Goal: Information Seeking & Learning: Learn about a topic

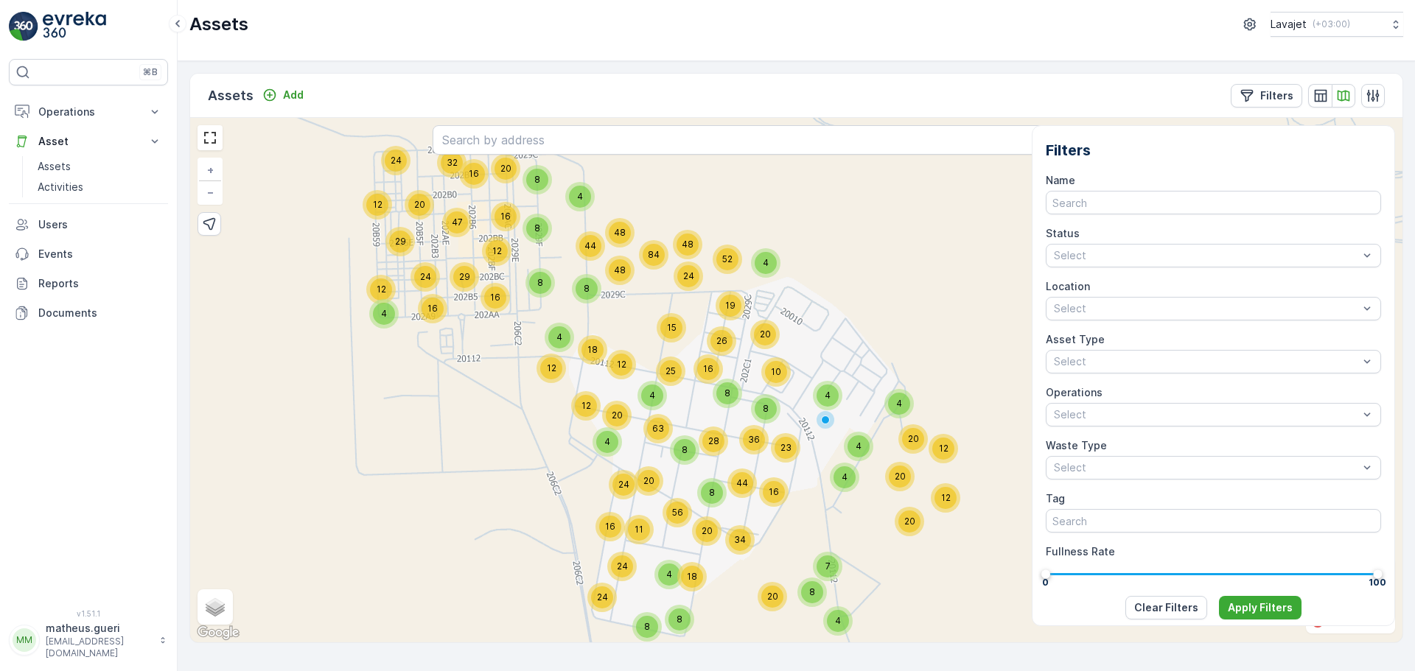
scroll to position [295, 0]
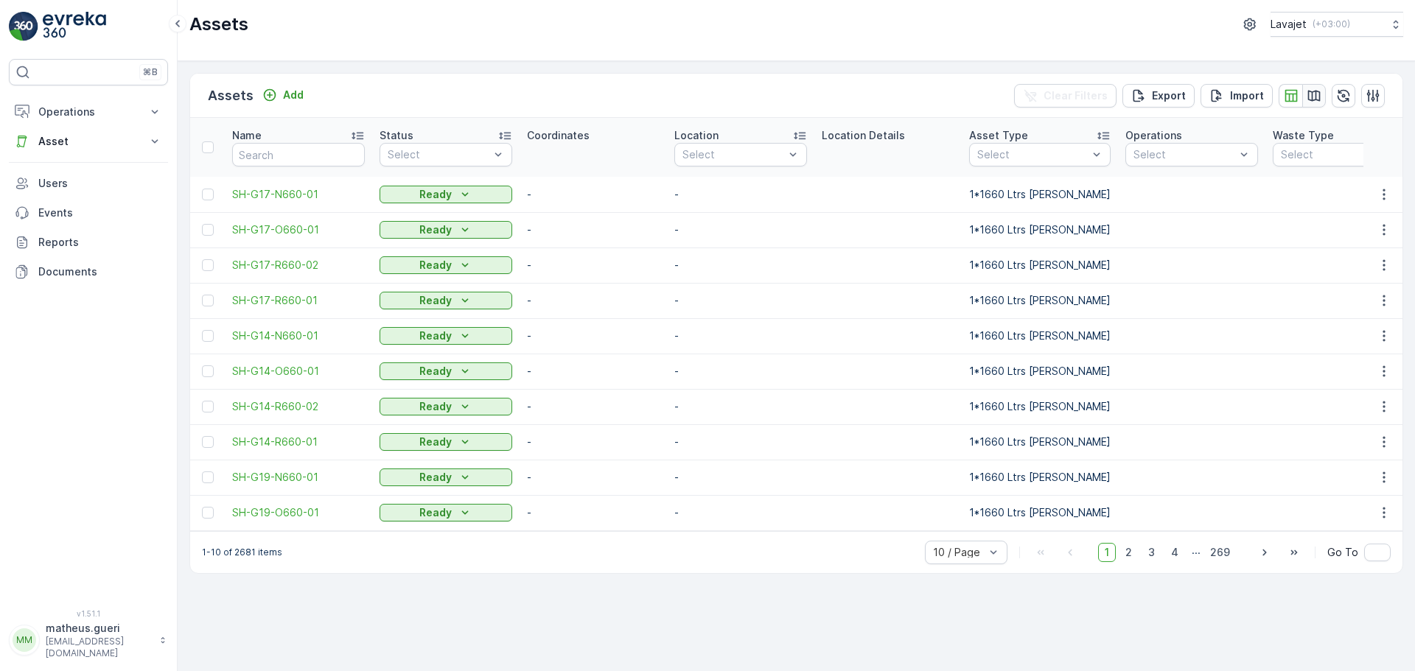
click at [1313, 99] on icon "button" at bounding box center [1314, 95] width 13 height 11
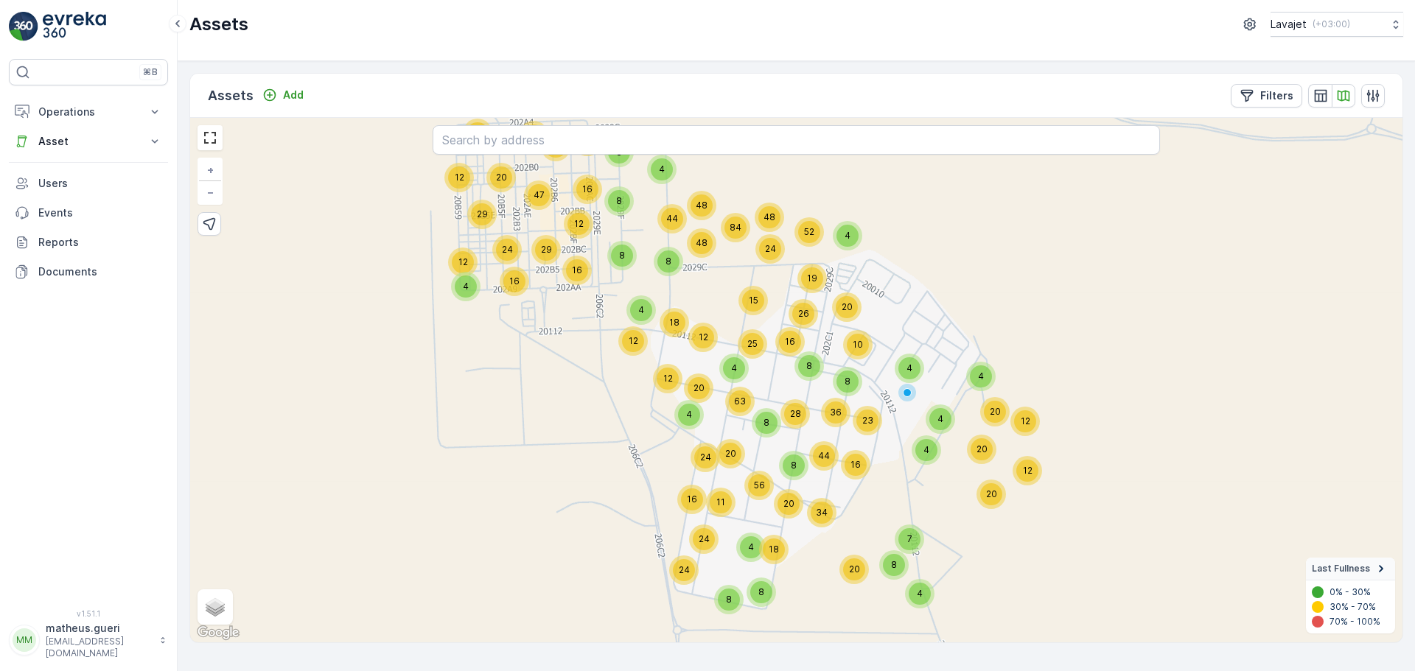
drag, startPoint x: 880, startPoint y: 367, endPoint x: 932, endPoint y: 321, distance: 69.5
click at [932, 321] on div "4 16 32 20 24 12 29 47 24 12 12 29 16 48 48 44 16 20 4 8 8 12 4 20 8 63 12 24 4…" at bounding box center [796, 380] width 1212 height 525
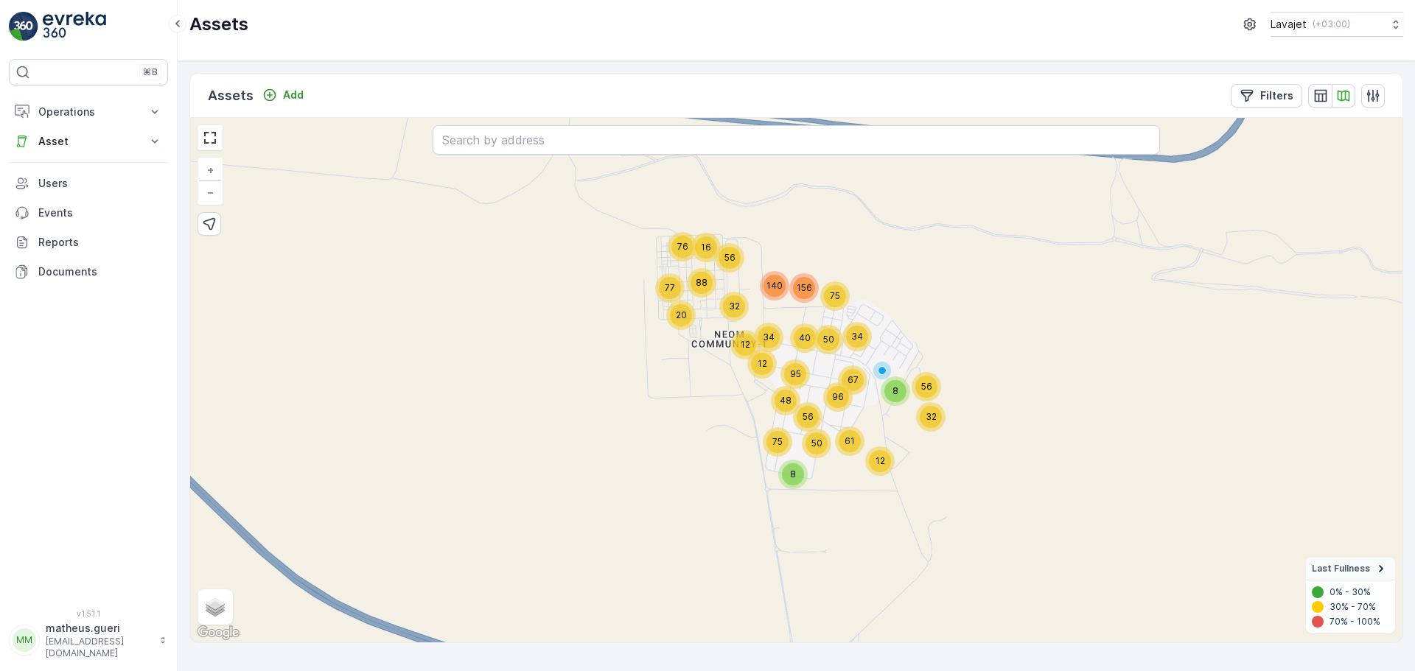
drag, startPoint x: 938, startPoint y: 293, endPoint x: 898, endPoint y: 306, distance: 41.7
click at [898, 306] on div "20 76 88 77 16 140 56 12 95 12 156 40 32 34 56 48 8 96 75 50 50 67 75 34 61 12 …" at bounding box center [796, 380] width 1212 height 525
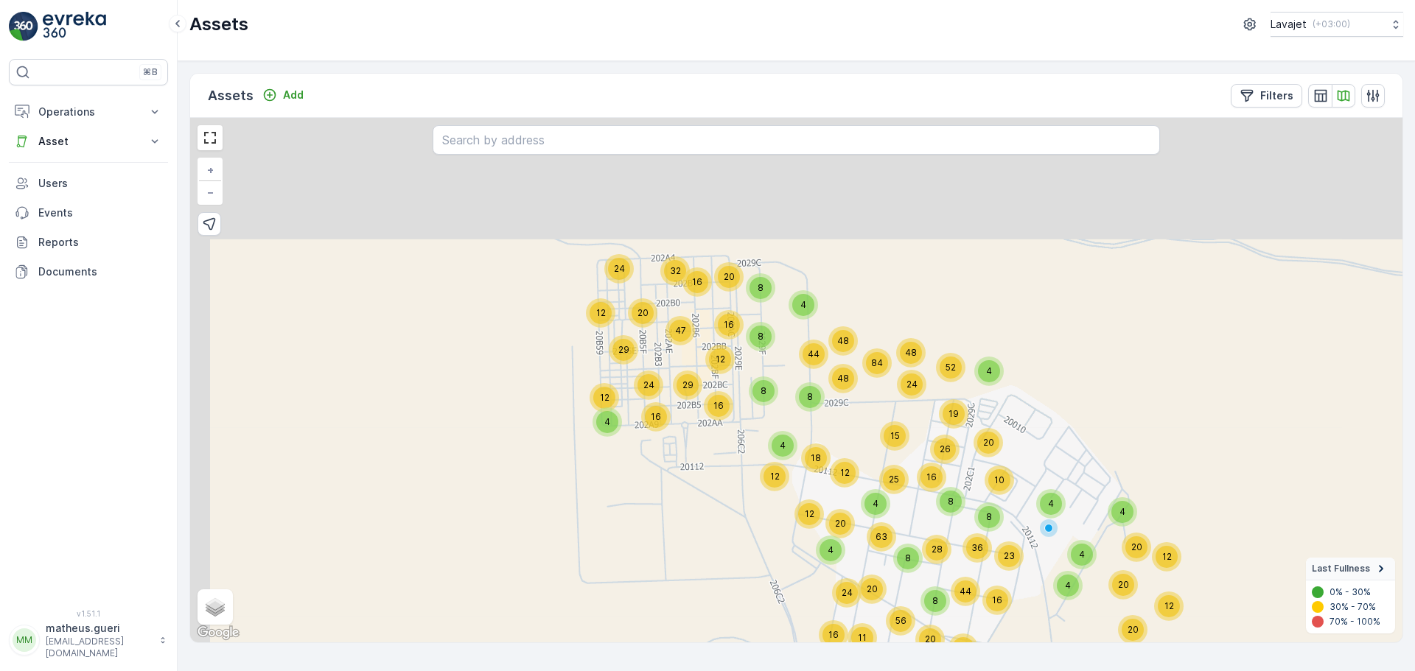
drag, startPoint x: 739, startPoint y: 298, endPoint x: 763, endPoint y: 478, distance: 181.3
click at [763, 478] on div "12" at bounding box center [774, 476] width 29 height 29
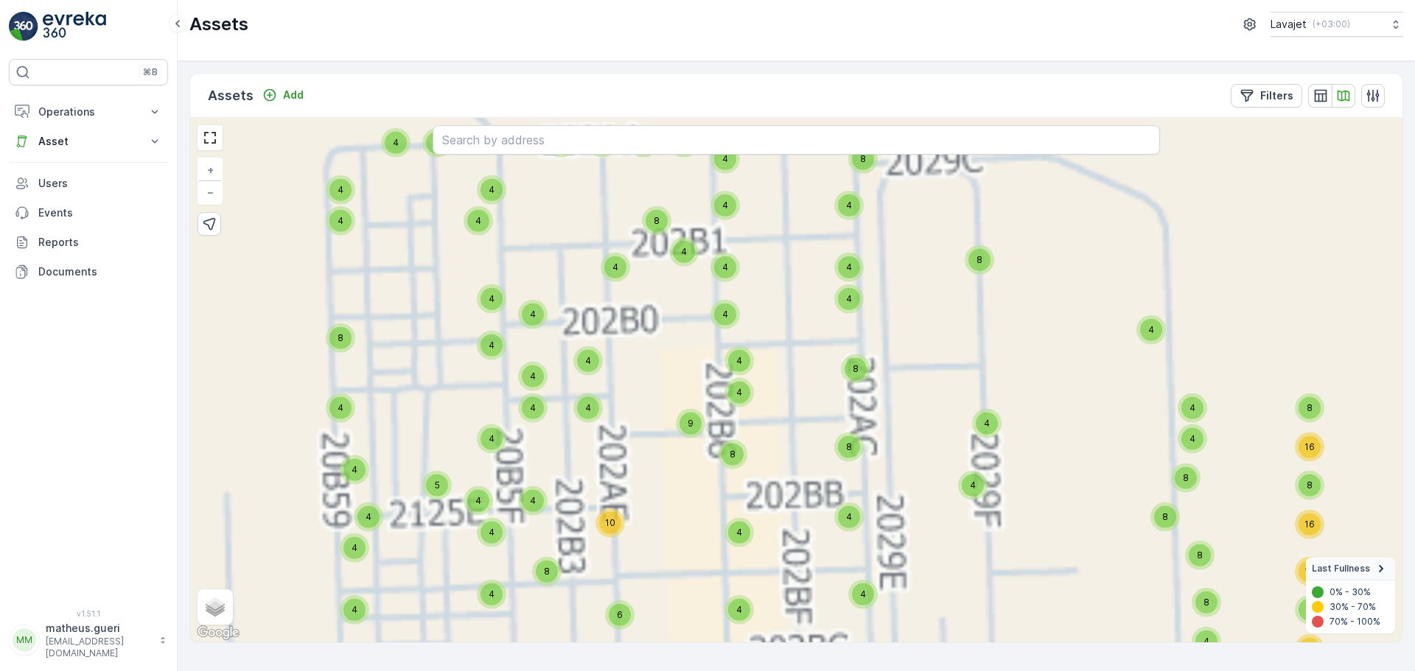
click at [699, 520] on div "4 16 32 20 24 12 29 47 24 12 12 29 16 48 48 44 16 20 4 8 8 12 4 20 8 63 12 24 4…" at bounding box center [796, 380] width 1212 height 525
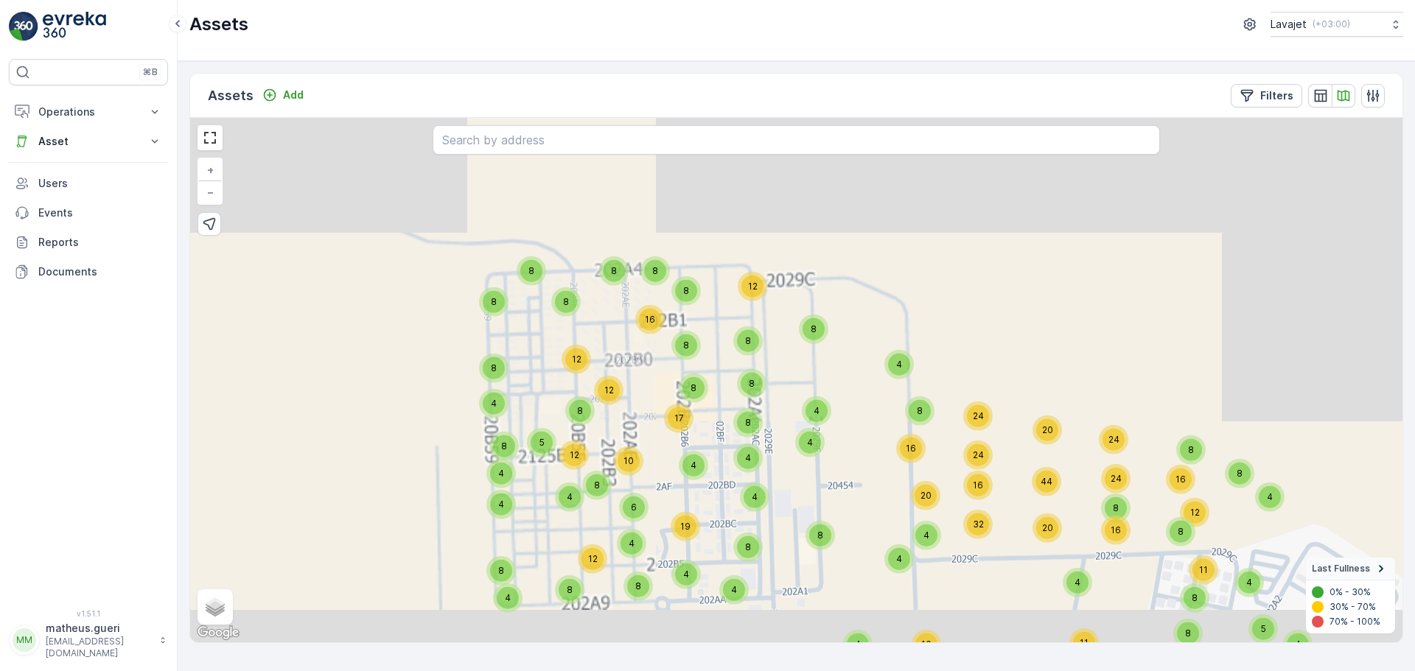
drag, startPoint x: 623, startPoint y: 315, endPoint x: 616, endPoint y: 310, distance: 9.0
click at [616, 310] on div "4 8 8 16 8 8 8 12 8 8 8 4 4 4 4 19 6 8 12 10 17 8 12 4 8 4 4 8 4 8 12 5 8 8 24 …" at bounding box center [796, 380] width 1212 height 525
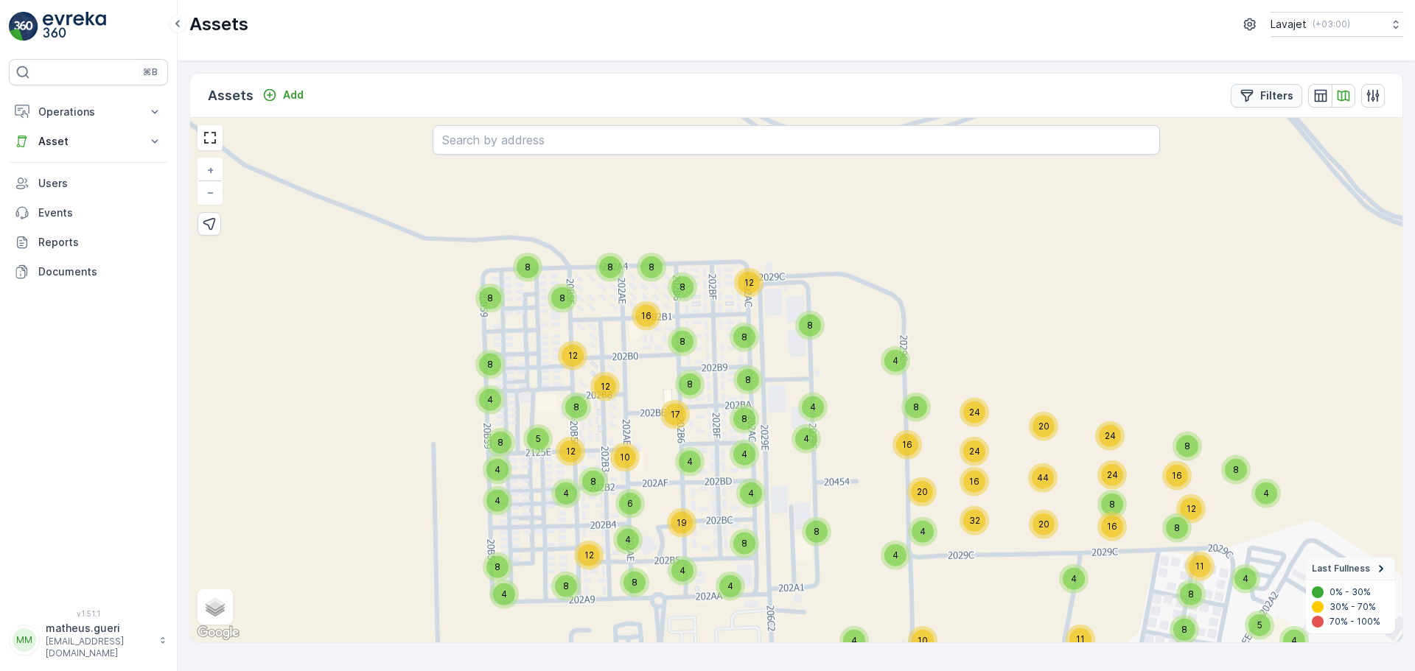
click at [1289, 98] on p "Filters" at bounding box center [1276, 95] width 33 height 15
drag, startPoint x: 1048, startPoint y: 352, endPoint x: 1127, endPoint y: 356, distance: 79.7
click at [270, 418] on div "25" at bounding box center [269, 422] width 1 height 9
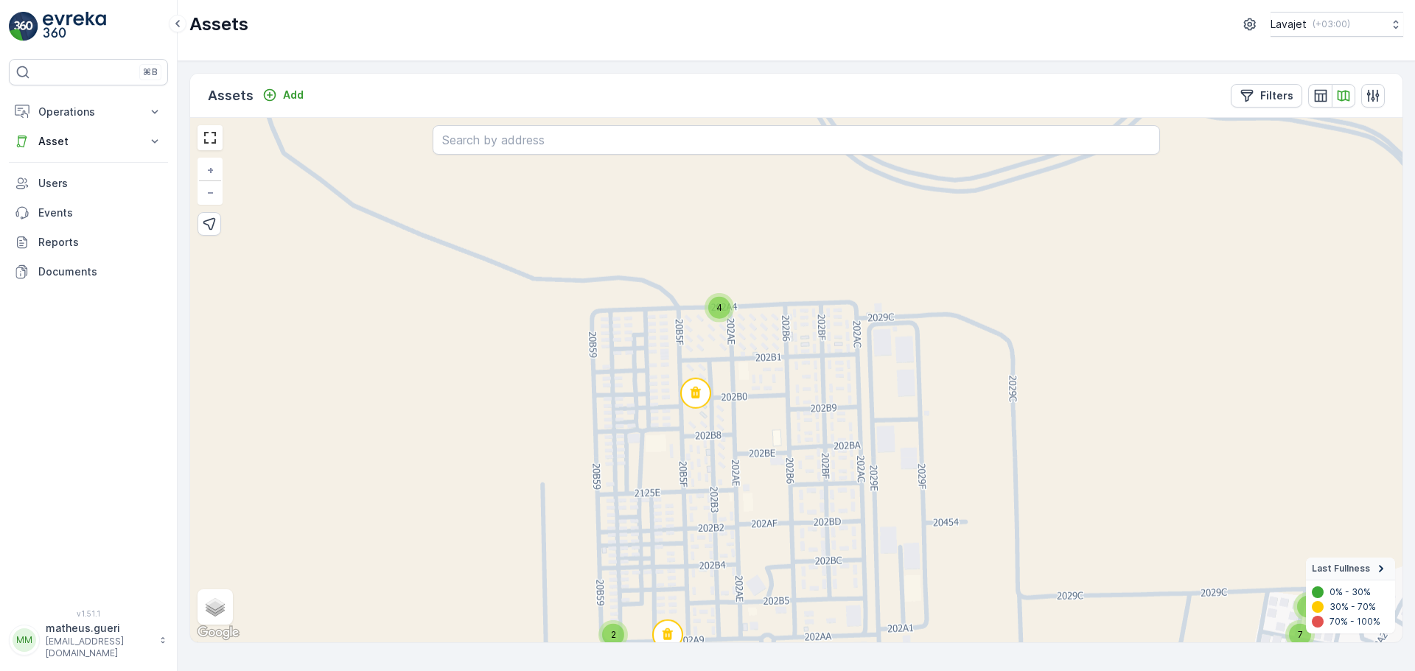
drag, startPoint x: 744, startPoint y: 265, endPoint x: 713, endPoint y: 354, distance: 93.7
click at [713, 354] on div "4 2 5 5 4 7 7 5 2 5 3 3 + − Satellite Roadmap Terrain Hybrid Leaflet Keyboard s…" at bounding box center [796, 380] width 1212 height 525
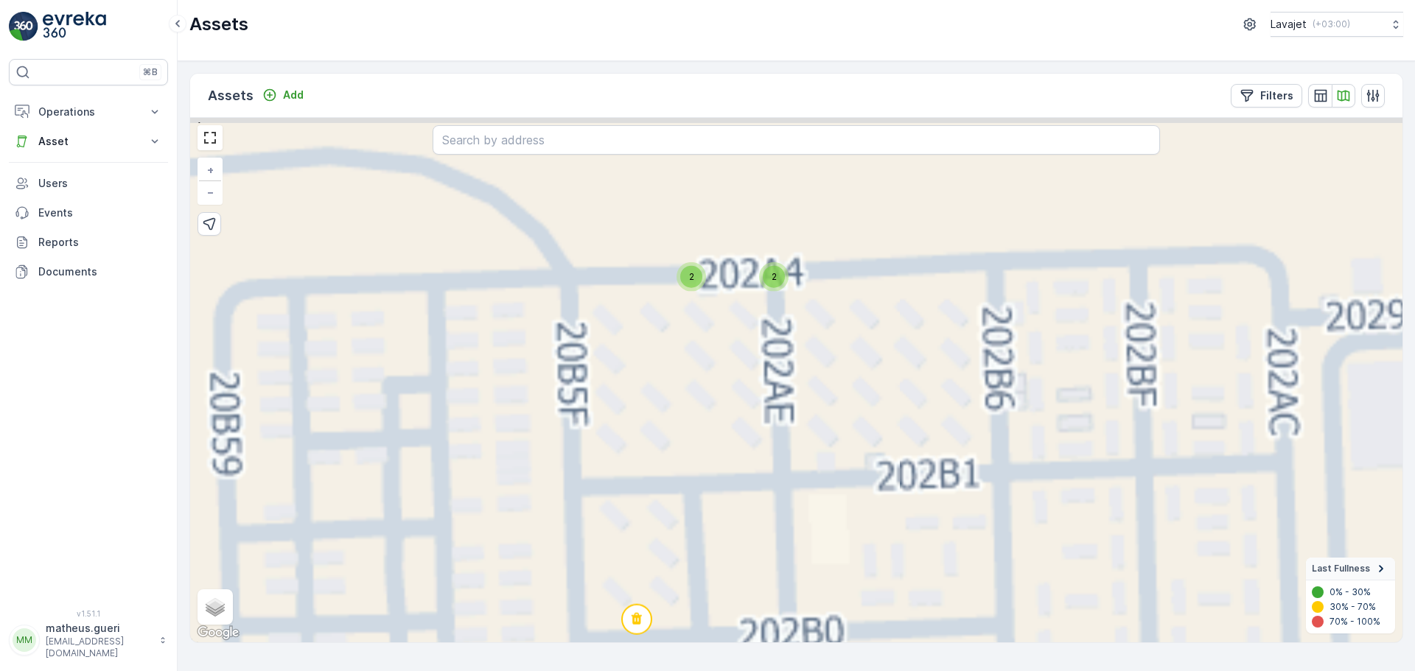
drag, startPoint x: 731, startPoint y: 298, endPoint x: 727, endPoint y: 367, distance: 69.4
click at [727, 378] on div "4 2 5 5 4 7 7 5 2 5 3 3 2 2 2 2 3 3 2 4 3 4 7 4 2 4 3 3 + − Satellite Roadmap T…" at bounding box center [796, 380] width 1212 height 525
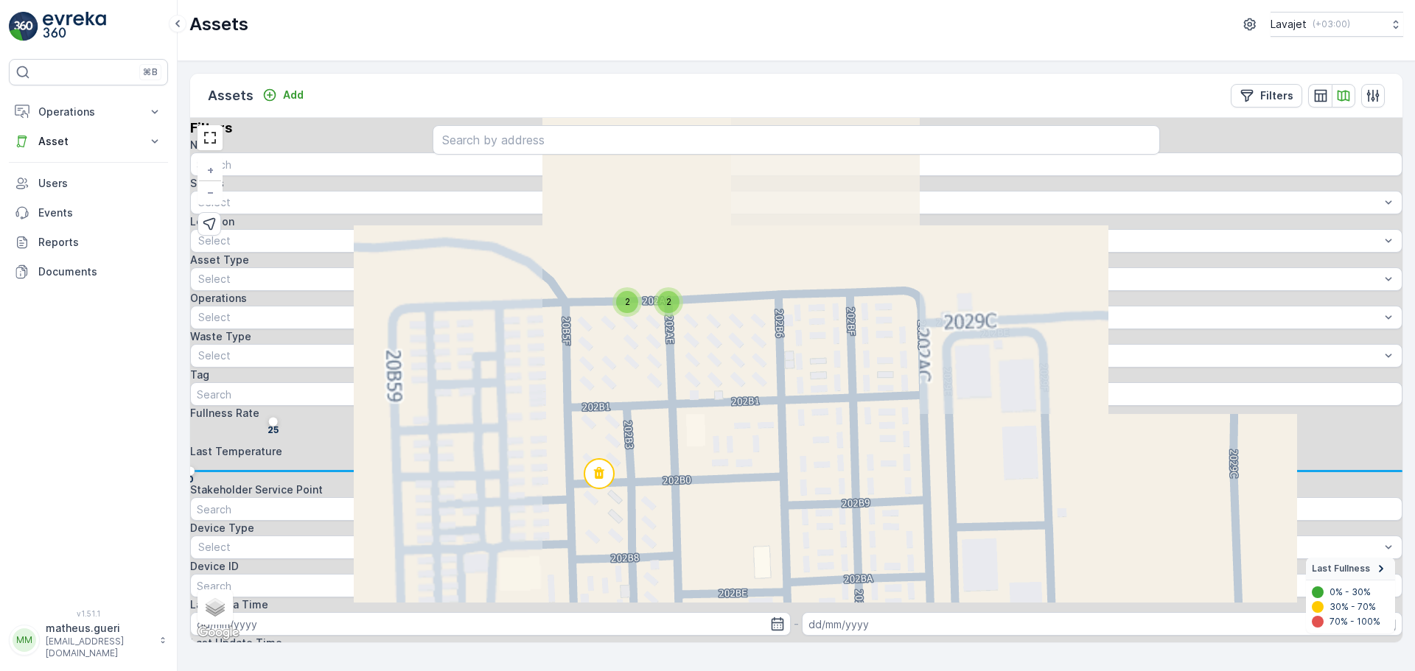
drag, startPoint x: 718, startPoint y: 412, endPoint x: 697, endPoint y: 388, distance: 32.4
click at [697, 388] on div "2 2 2 2 3 3 2 4 7 7 5 2 4 3 3 + − Satellite Roadmap Terrain Hybrid Leaflet Keyb…" at bounding box center [796, 380] width 1212 height 525
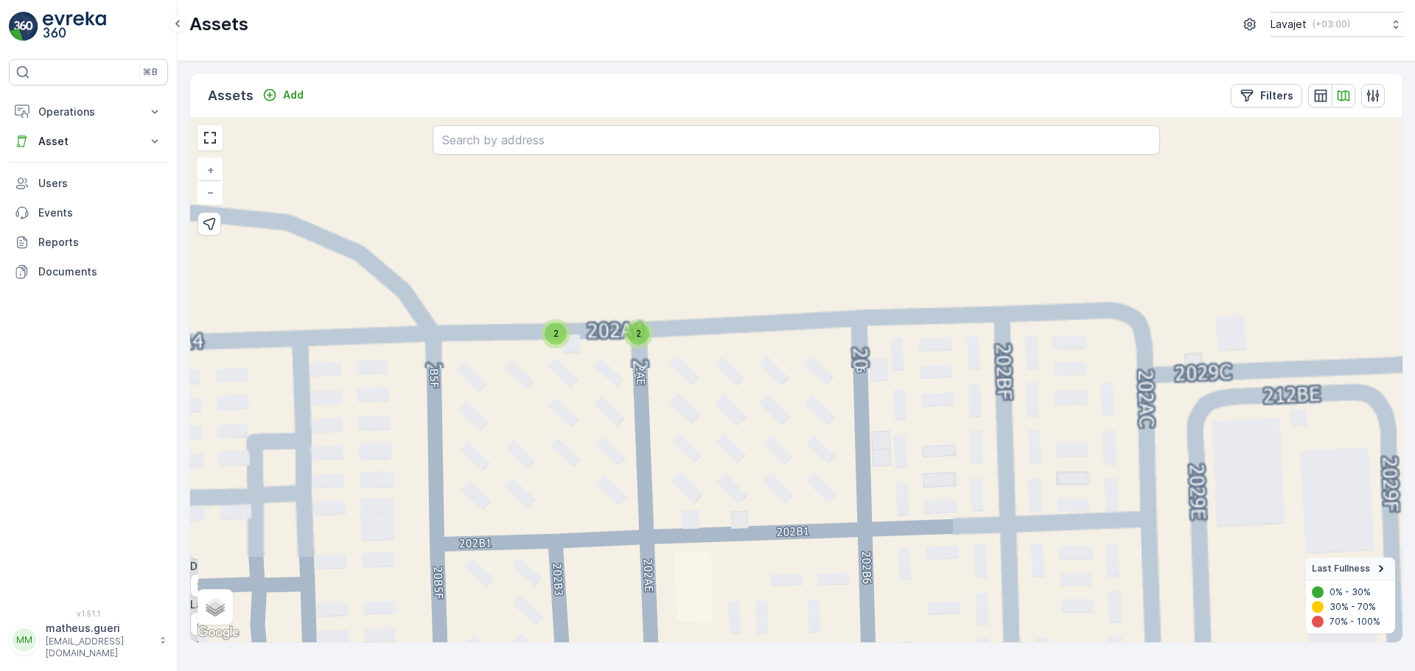
drag, startPoint x: 580, startPoint y: 355, endPoint x: 622, endPoint y: 392, distance: 55.9
click at [625, 389] on div "2 2 2 2 3 3 2 4 3 4 7 4 2 4 3 3 + − Satellite Roadmap Terrain Hybrid Leaflet Ke…" at bounding box center [796, 380] width 1212 height 525
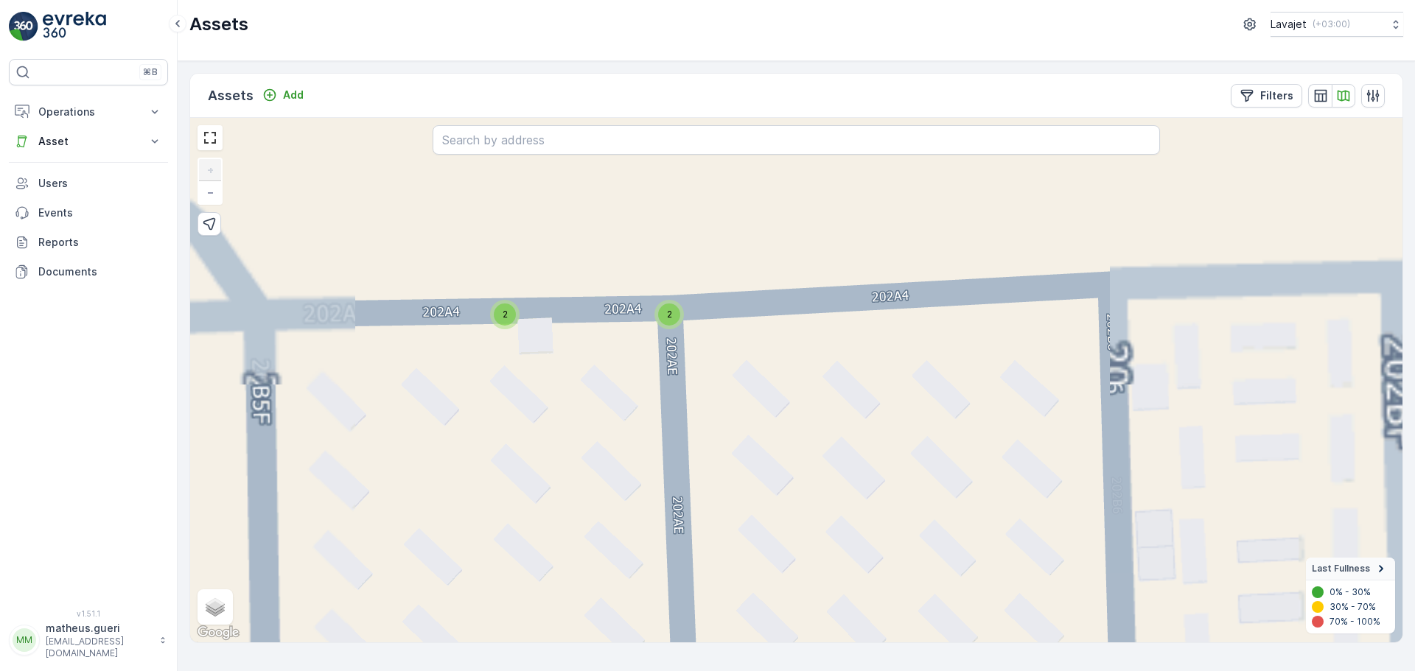
click at [494, 315] on div "2" at bounding box center [505, 315] width 22 height 22
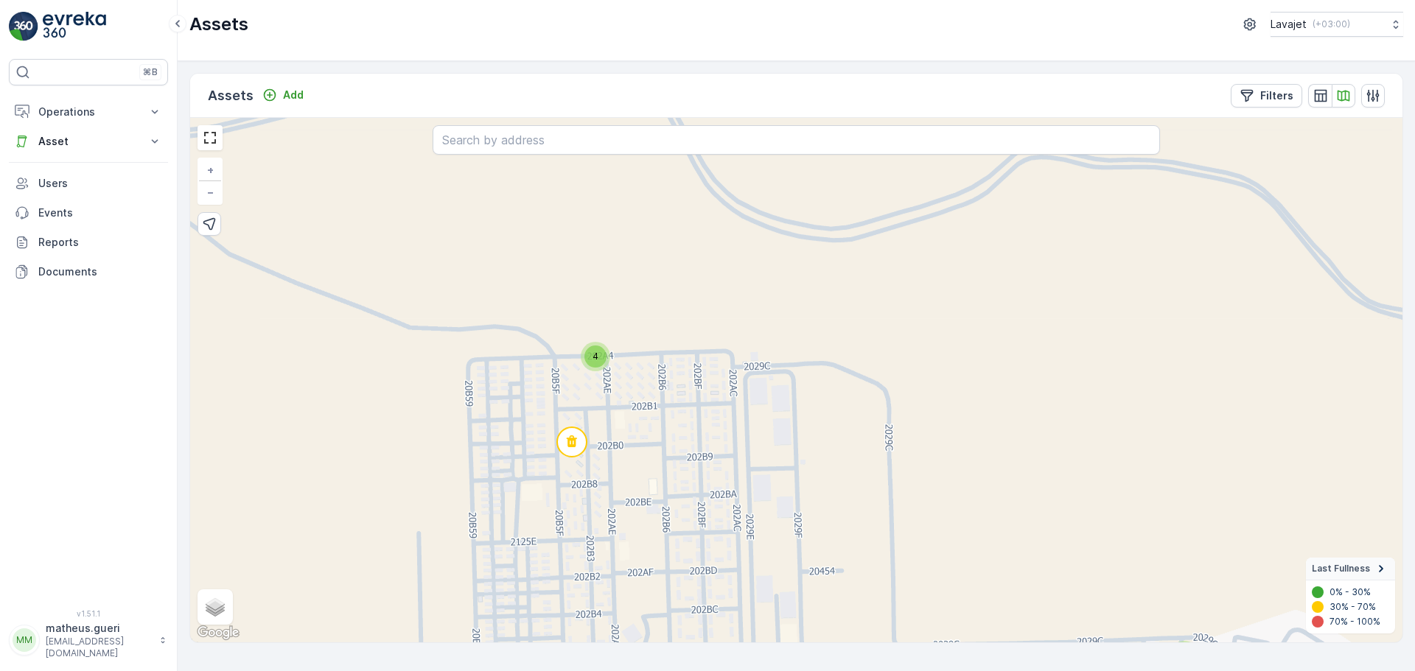
drag, startPoint x: 585, startPoint y: 425, endPoint x: 585, endPoint y: 387, distance: 38.3
click at [585, 387] on div "4 2 5 5 4 7 7 5 2 5 3 3 + − Satellite Roadmap Terrain Hybrid Leaflet Keyboard s…" at bounding box center [796, 380] width 1212 height 525
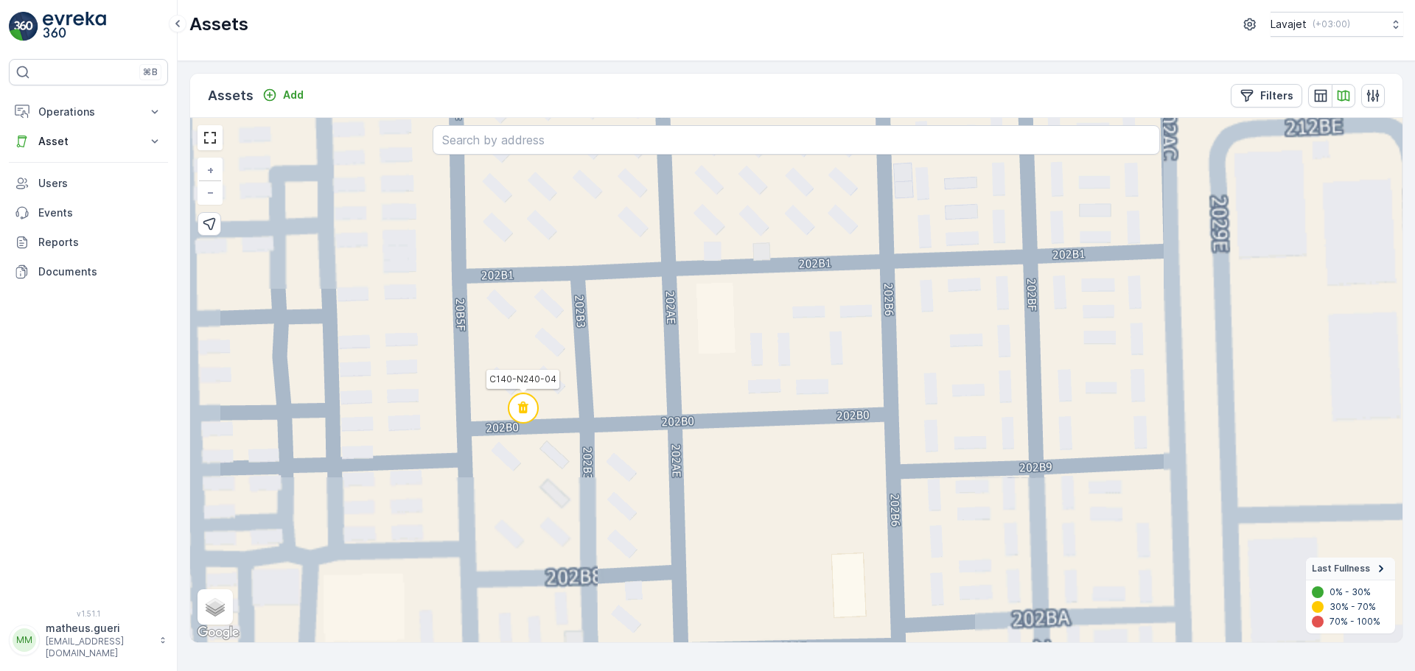
click at [530, 416] on circle at bounding box center [522, 408] width 29 height 29
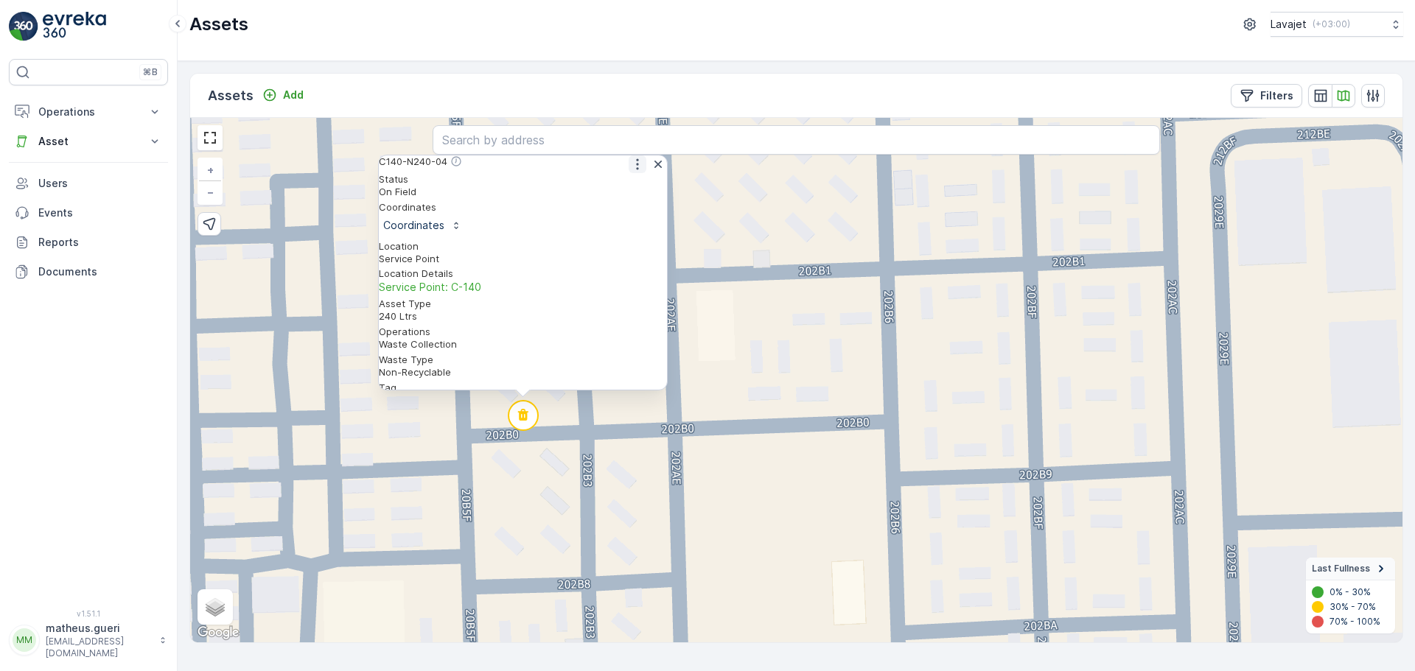
click at [637, 171] on icon "button" at bounding box center [637, 164] width 15 height 15
click at [619, 195] on span "See More Detail" at bounding box center [636, 188] width 80 height 15
click at [651, 426] on div "2 2 2 2 3 3 2 4 3 4 7 4 2 4 3 3 C140-N240-04 Status On Field Coordinates Coordi…" at bounding box center [796, 380] width 1212 height 525
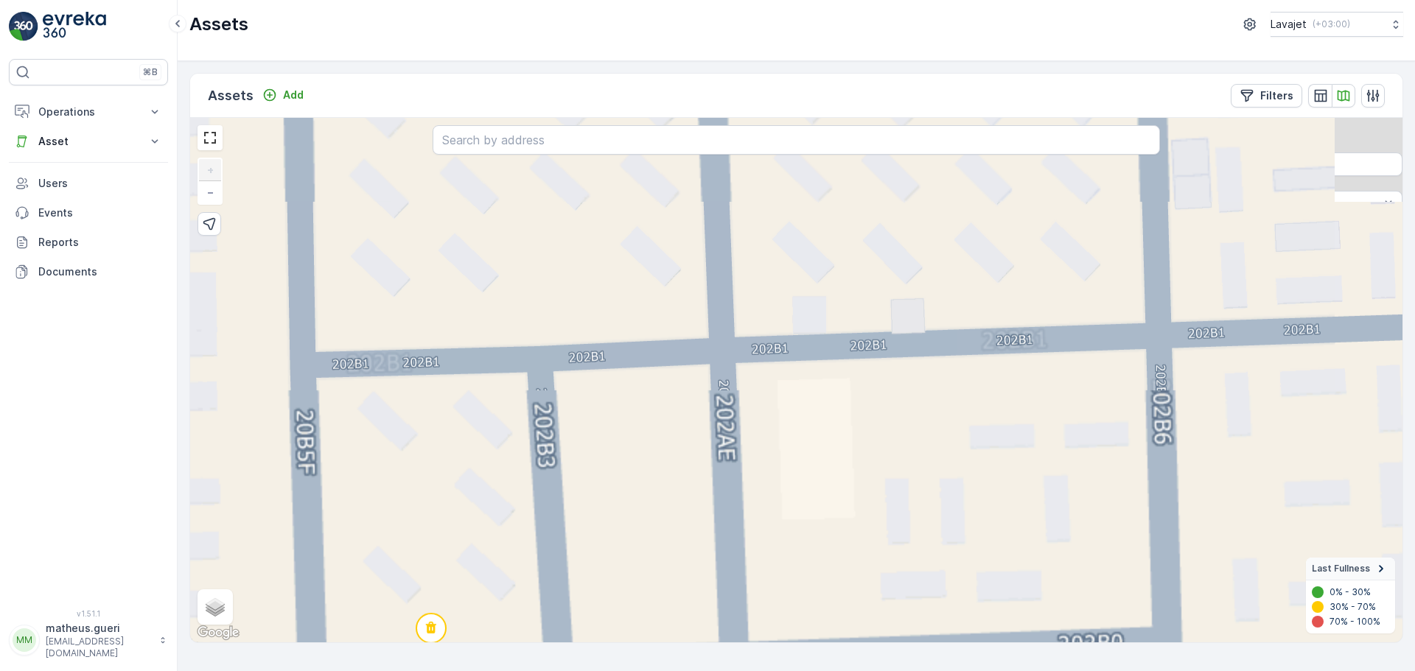
drag, startPoint x: 640, startPoint y: 414, endPoint x: 616, endPoint y: 538, distance: 126.2
click at [616, 538] on div "4 2 2 2 2 3 3 2 4 3 2 2 7 4 2 4 3 3 + − Satellite Roadmap Terrain Hybrid Leafle…" at bounding box center [796, 380] width 1212 height 525
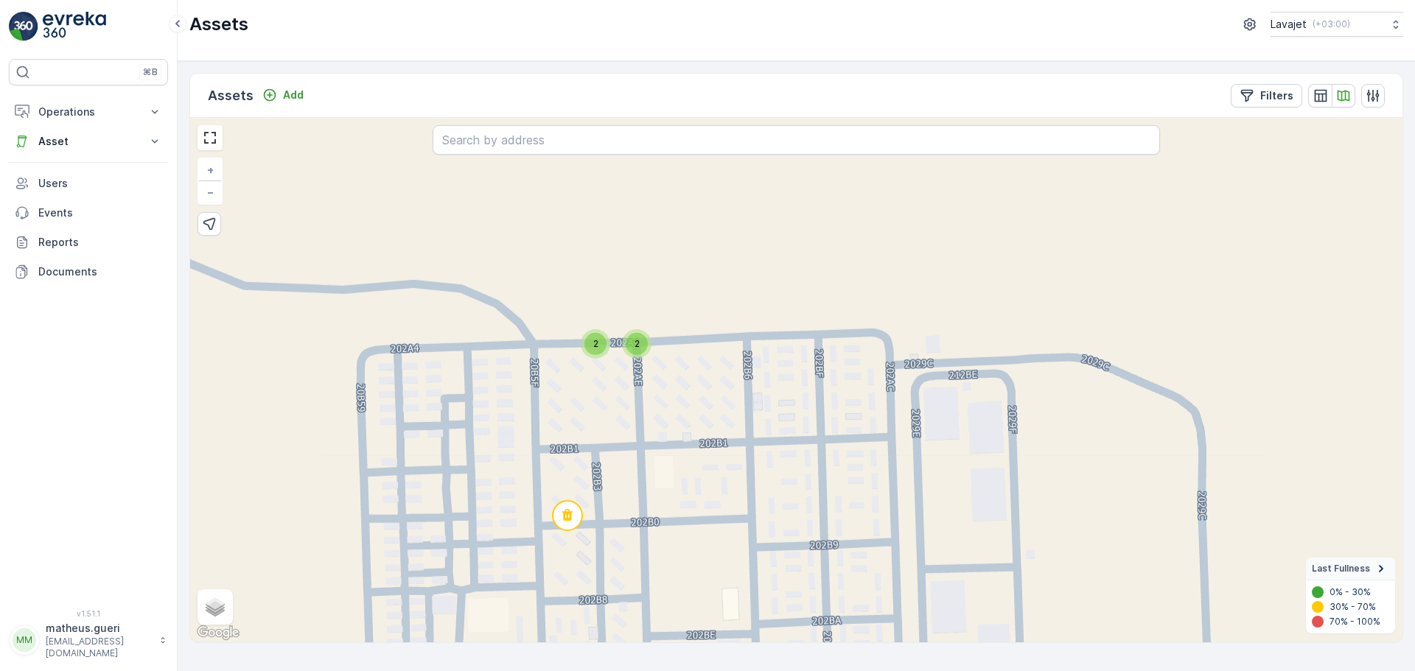
click at [602, 341] on div "2" at bounding box center [595, 344] width 22 height 22
click at [579, 357] on circle at bounding box center [569, 351] width 29 height 29
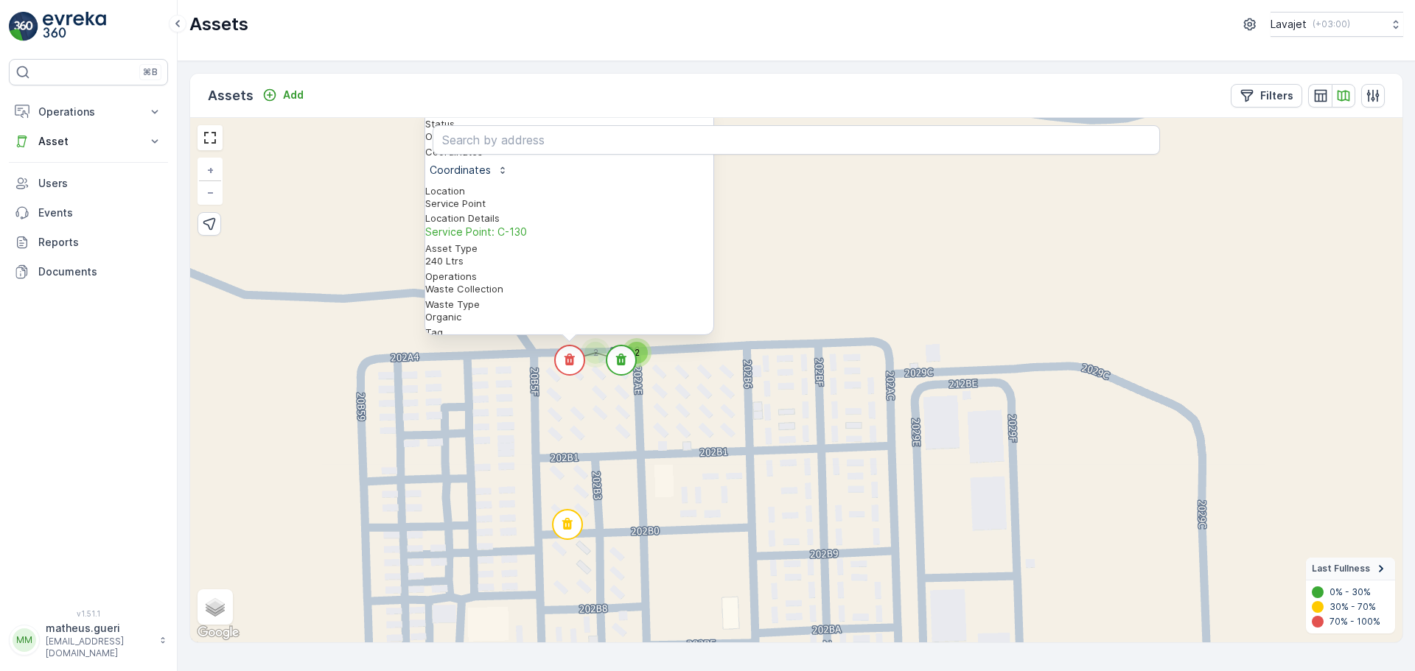
click at [675, 186] on div "Status On Field Coordinates Coordinates Location Service Point Location Details…" at bounding box center [569, 368] width 288 height 500
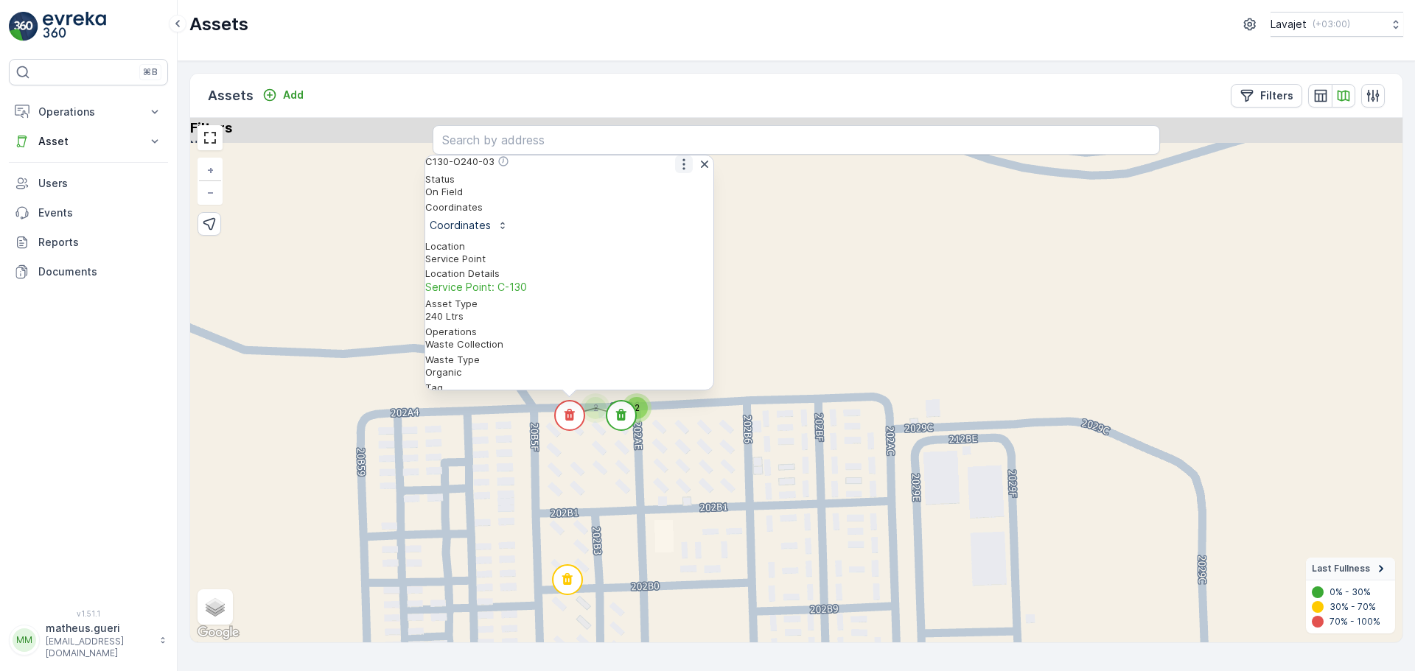
click at [682, 170] on icon "button" at bounding box center [683, 164] width 2 height 11
click at [660, 195] on span "See More Detail" at bounding box center [683, 188] width 80 height 15
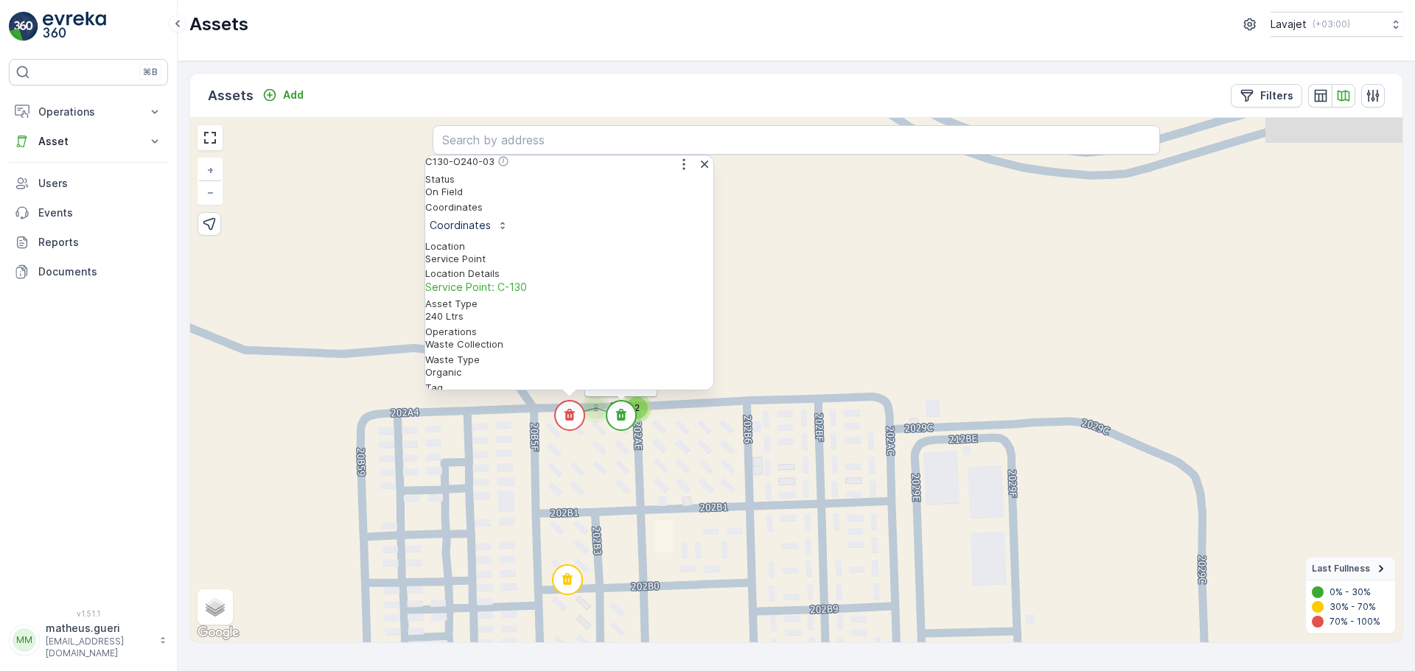
click at [627, 425] on circle at bounding box center [620, 415] width 29 height 29
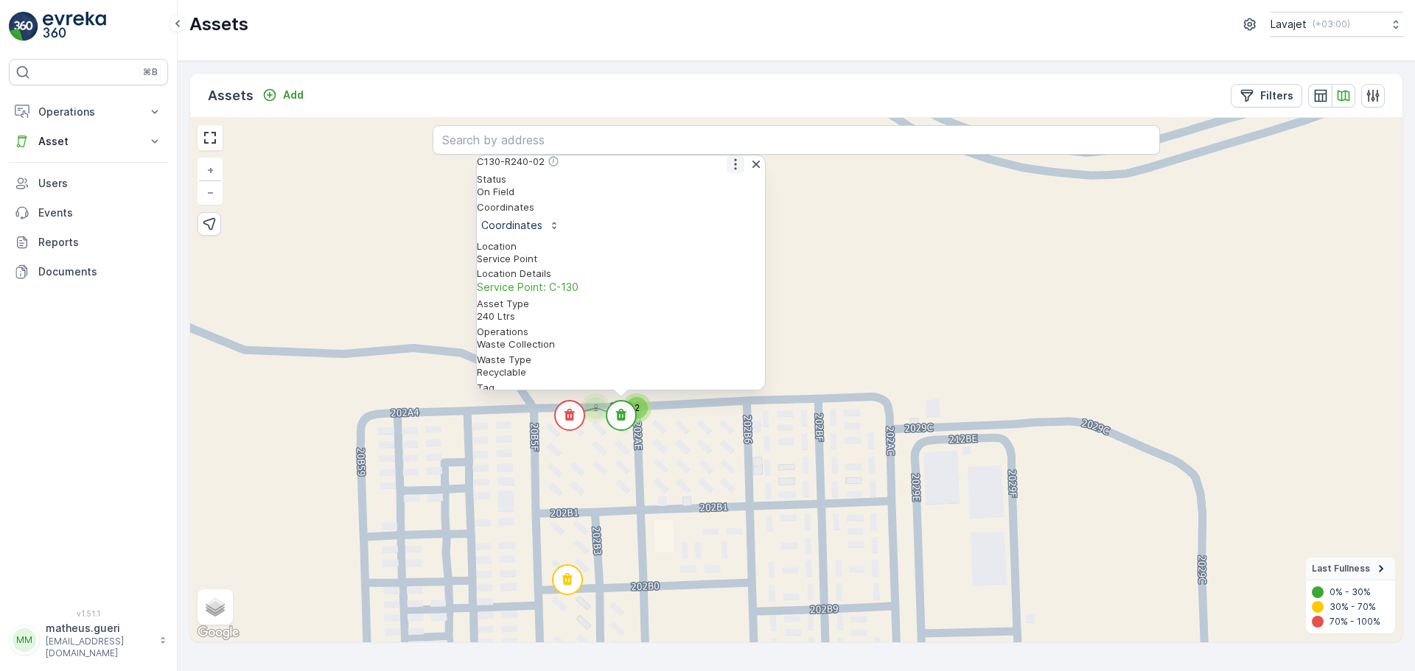
click at [730, 172] on icon "button" at bounding box center [735, 164] width 15 height 15
click at [712, 195] on span "See More Detail" at bounding box center [734, 188] width 80 height 15
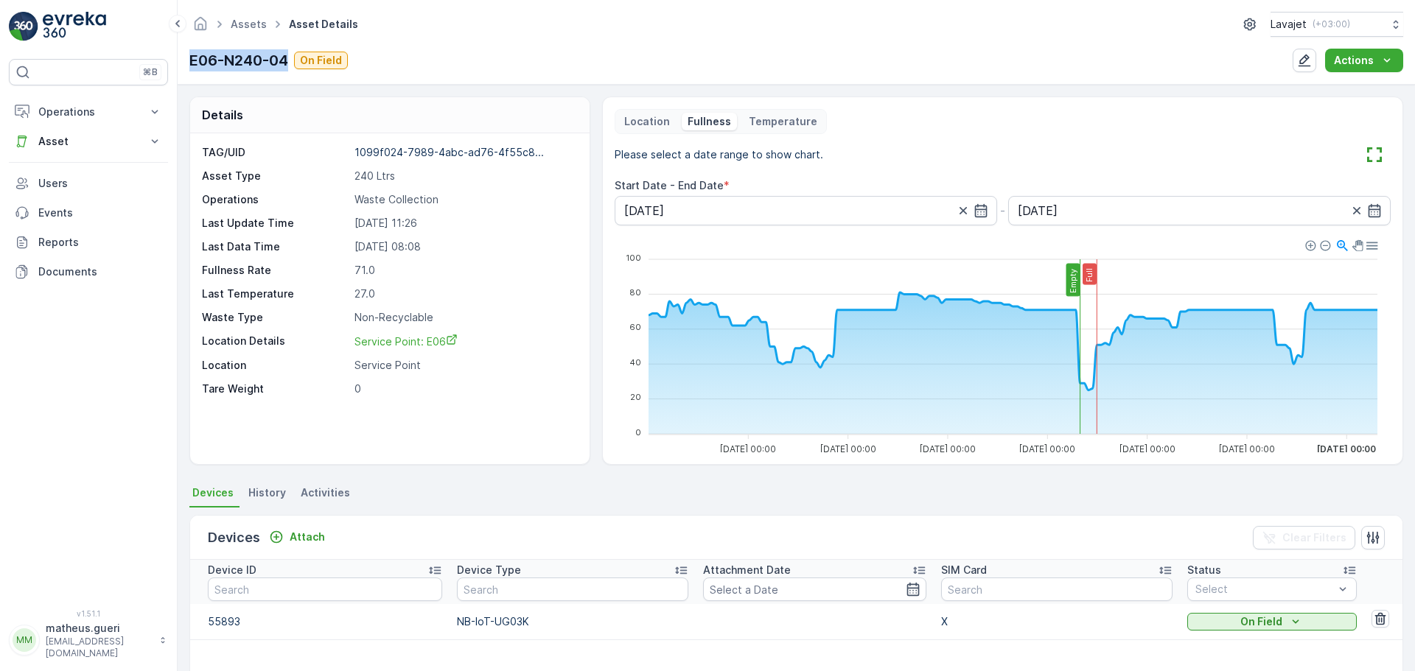
drag, startPoint x: 186, startPoint y: 61, endPoint x: 289, endPoint y: 64, distance: 103.2
click at [289, 64] on div "Assets Asset Details Lavajet ( +03:00 ) E06-N240-04 On Field Actions" at bounding box center [796, 42] width 1237 height 85
click at [288, 64] on p "E06-N240-04" at bounding box center [238, 60] width 99 height 22
drag, startPoint x: 287, startPoint y: 64, endPoint x: 190, endPoint y: 59, distance: 96.7
click at [190, 59] on p "E06-N240-04" at bounding box center [238, 60] width 99 height 22
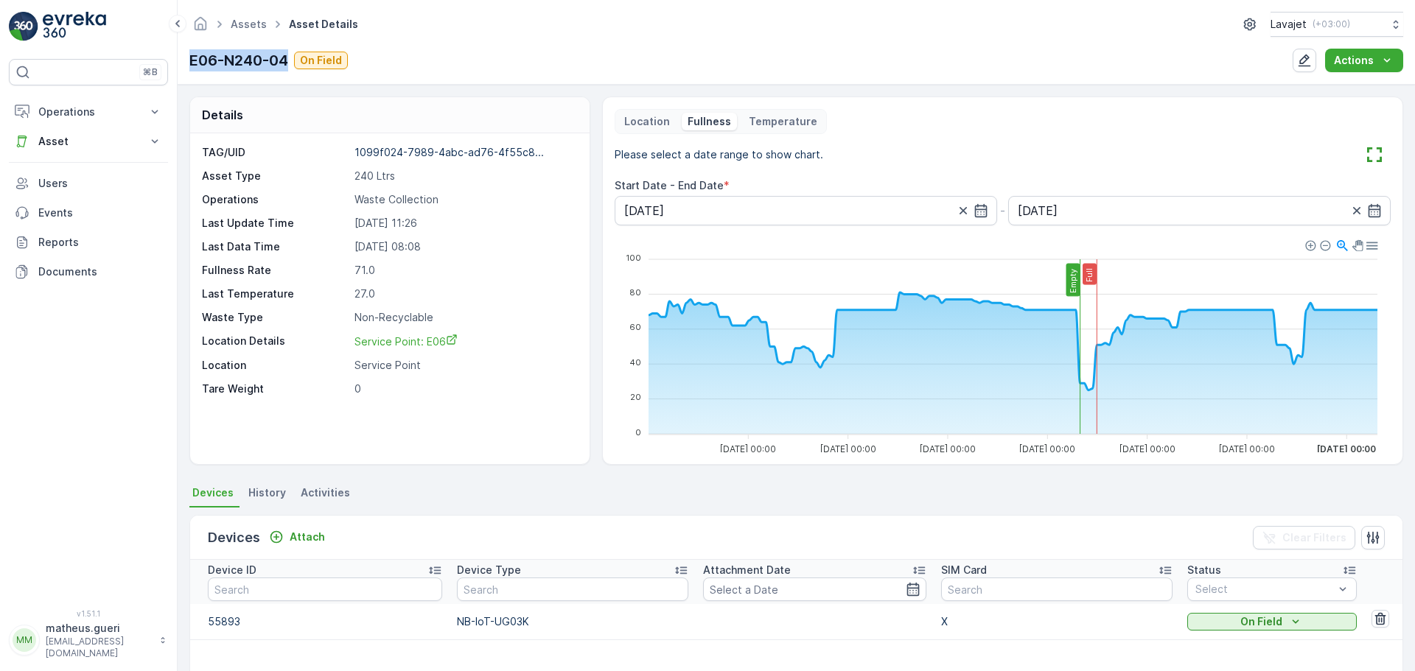
click at [190, 59] on p "E06-N240-04" at bounding box center [238, 60] width 99 height 22
drag, startPoint x: 190, startPoint y: 59, endPoint x: 271, endPoint y: 60, distance: 81.1
click at [271, 60] on p "E06-N240-04" at bounding box center [238, 60] width 99 height 22
click at [501, 397] on div "TAG/UID 1099f024-7989-4abc-ad76-4f55c8... Asset Type 240 Ltrs Operations Waste …" at bounding box center [389, 298] width 399 height 331
click at [649, 117] on p "Location" at bounding box center [647, 121] width 46 height 15
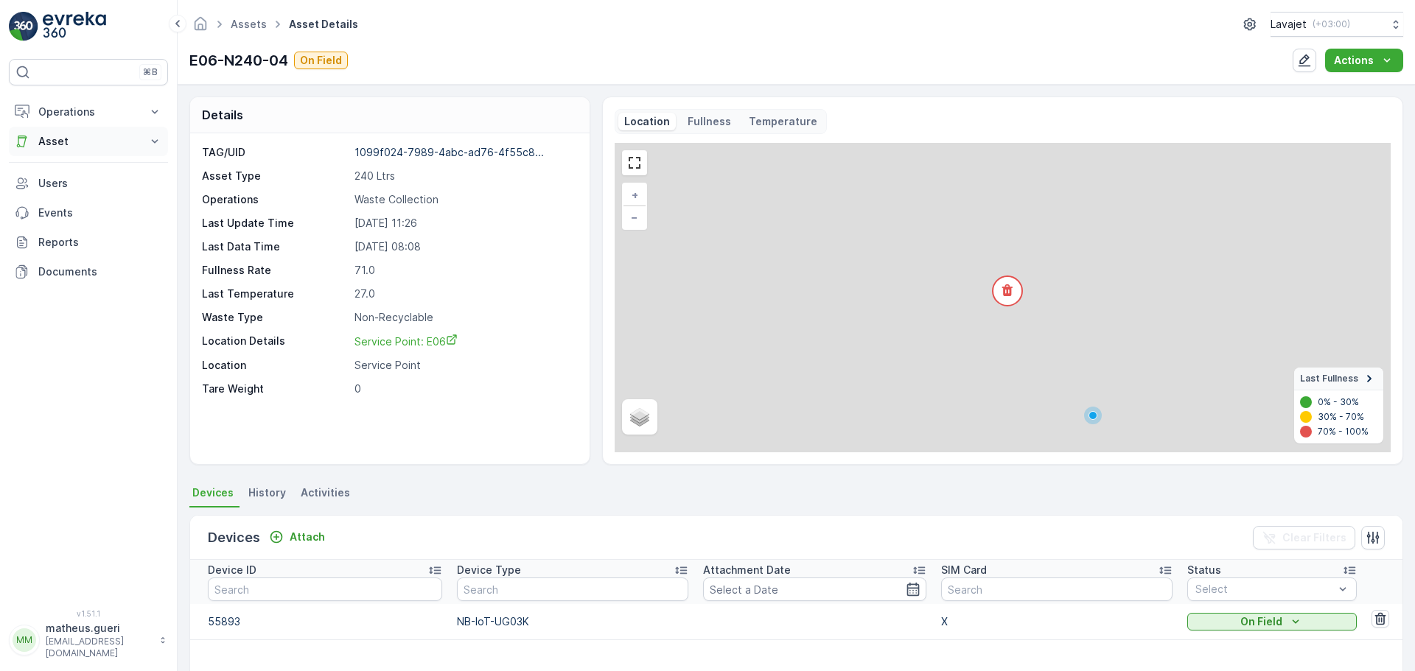
click at [58, 140] on p "Asset" at bounding box center [88, 141] width 100 height 15
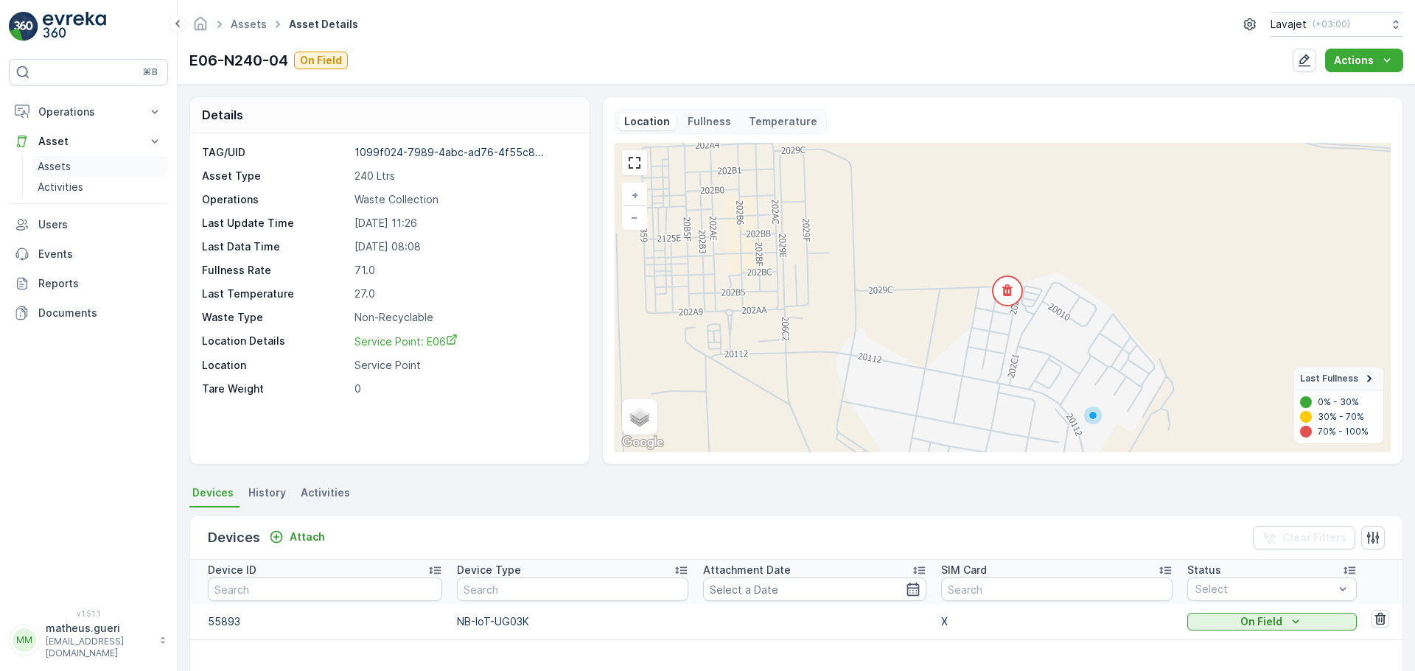
click at [49, 169] on p "Assets" at bounding box center [54, 166] width 33 height 15
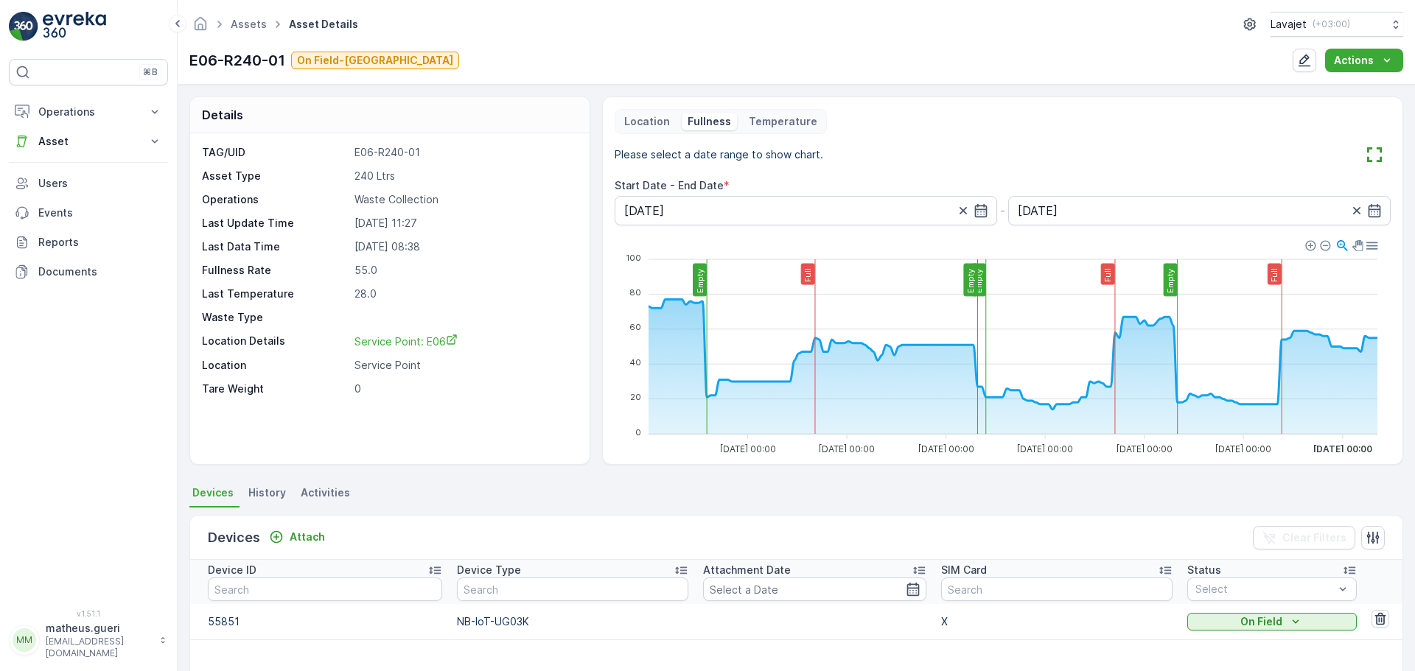
click at [641, 122] on p "Location" at bounding box center [647, 121] width 46 height 15
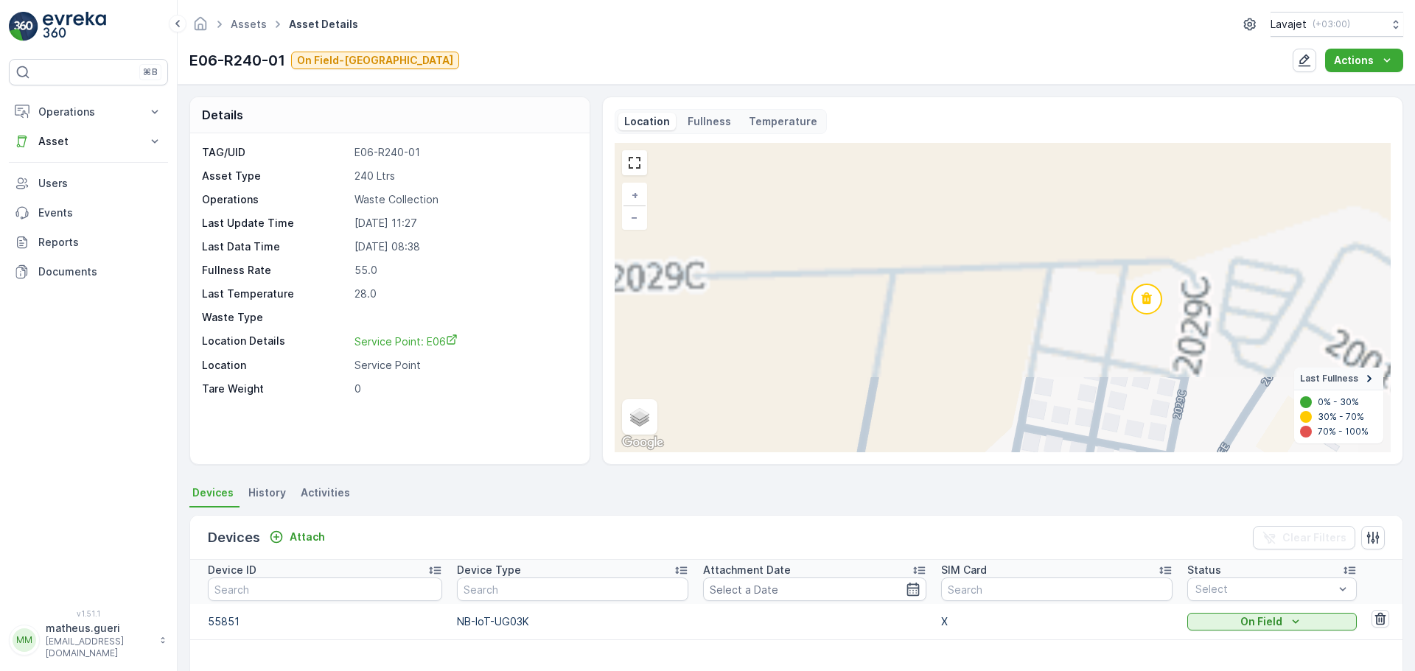
drag, startPoint x: 1157, startPoint y: 252, endPoint x: 1108, endPoint y: 253, distance: 49.4
click at [1108, 253] on div "+ − Satellite Roadmap Terrain Hybrid Leaflet Keyboard shortcuts Map Data Map da…" at bounding box center [1003, 298] width 776 height 310
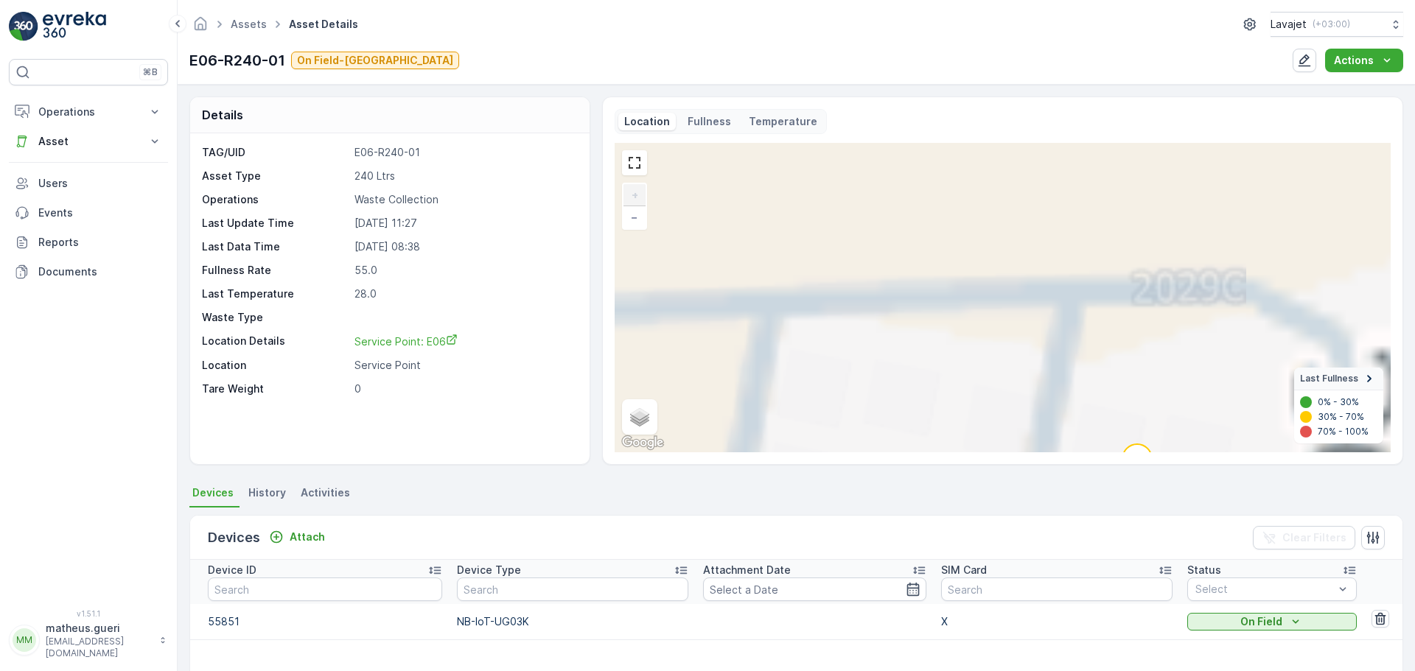
drag, startPoint x: 1113, startPoint y: 308, endPoint x: 968, endPoint y: 172, distance: 199.7
click at [968, 172] on div "+ − Satellite Roadmap Terrain Hybrid Leaflet Keyboard shortcuts Map Data Map da…" at bounding box center [1003, 298] width 776 height 310
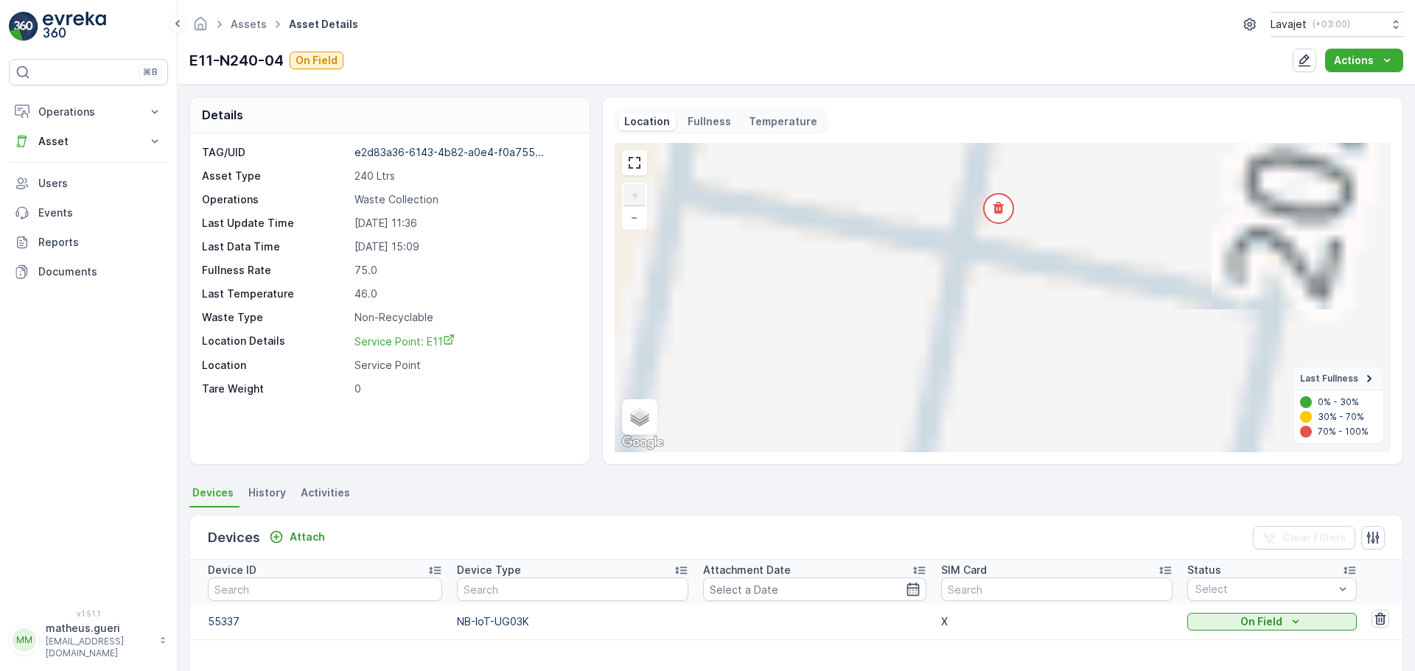
drag, startPoint x: 989, startPoint y: 338, endPoint x: 968, endPoint y: 422, distance: 87.2
click at [968, 422] on div "+ − Satellite Roadmap Terrain Hybrid Leaflet Keyboard shortcuts Map Data Map da…" at bounding box center [1003, 298] width 776 height 310
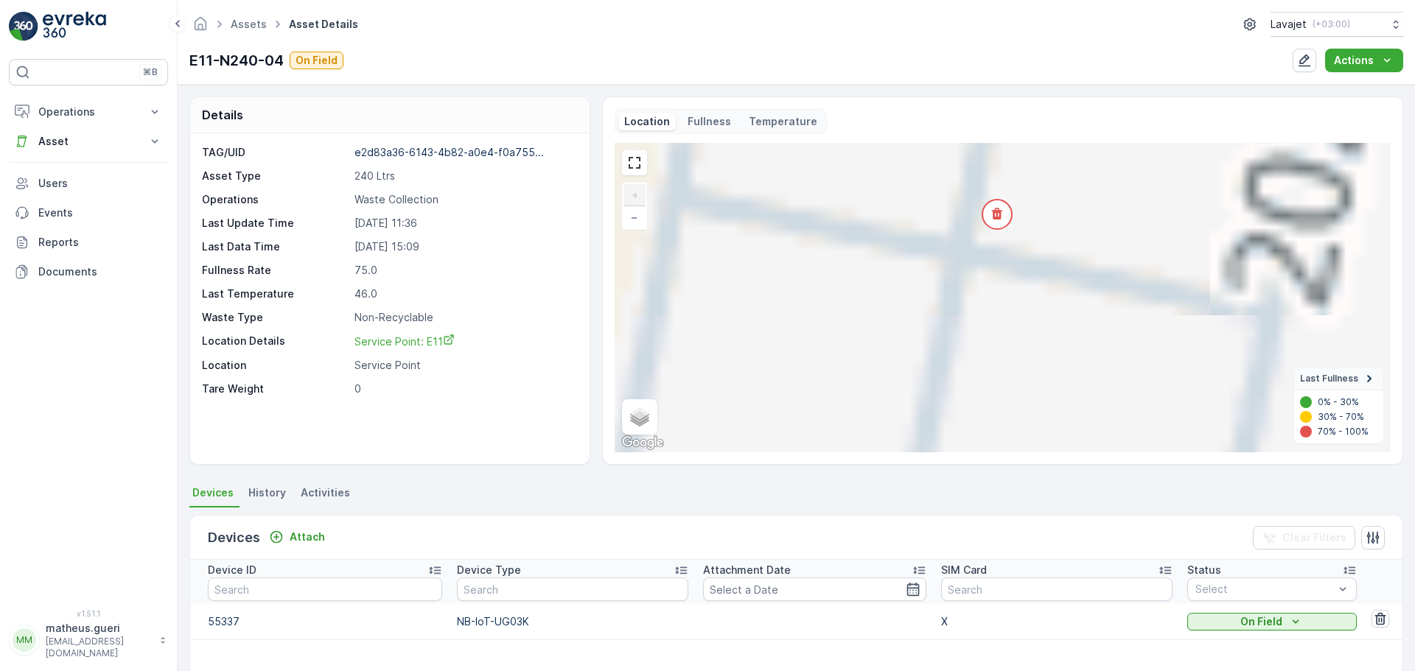
drag, startPoint x: 1010, startPoint y: 333, endPoint x: 1007, endPoint y: 356, distance: 23.0
click at [1007, 356] on div "+ − Satellite Roadmap Terrain Hybrid Leaflet Keyboard shortcuts Map Data Map da…" at bounding box center [1003, 298] width 776 height 310
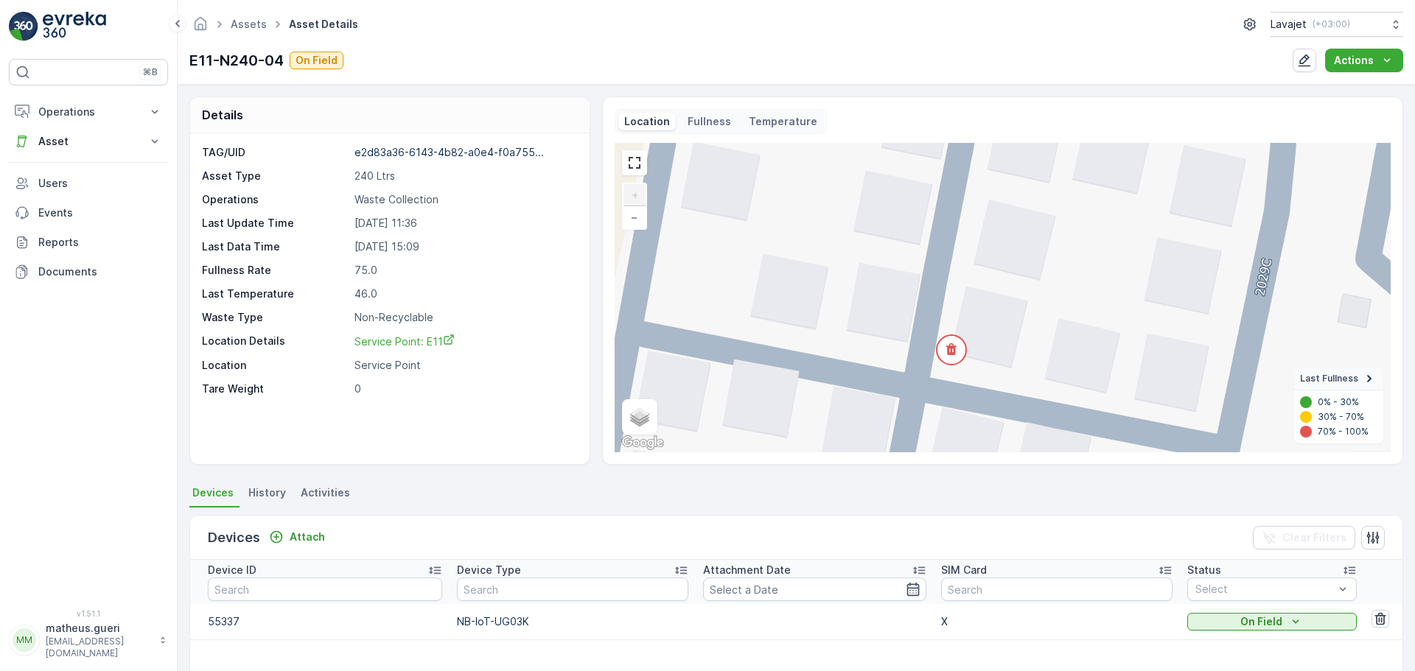
drag, startPoint x: 1066, startPoint y: 253, endPoint x: 1032, endPoint y: 329, distance: 83.4
click at [1032, 329] on div "+ − Satellite Roadmap Terrain Hybrid Leaflet Keyboard shortcuts Map Data Map da…" at bounding box center [1003, 298] width 776 height 310
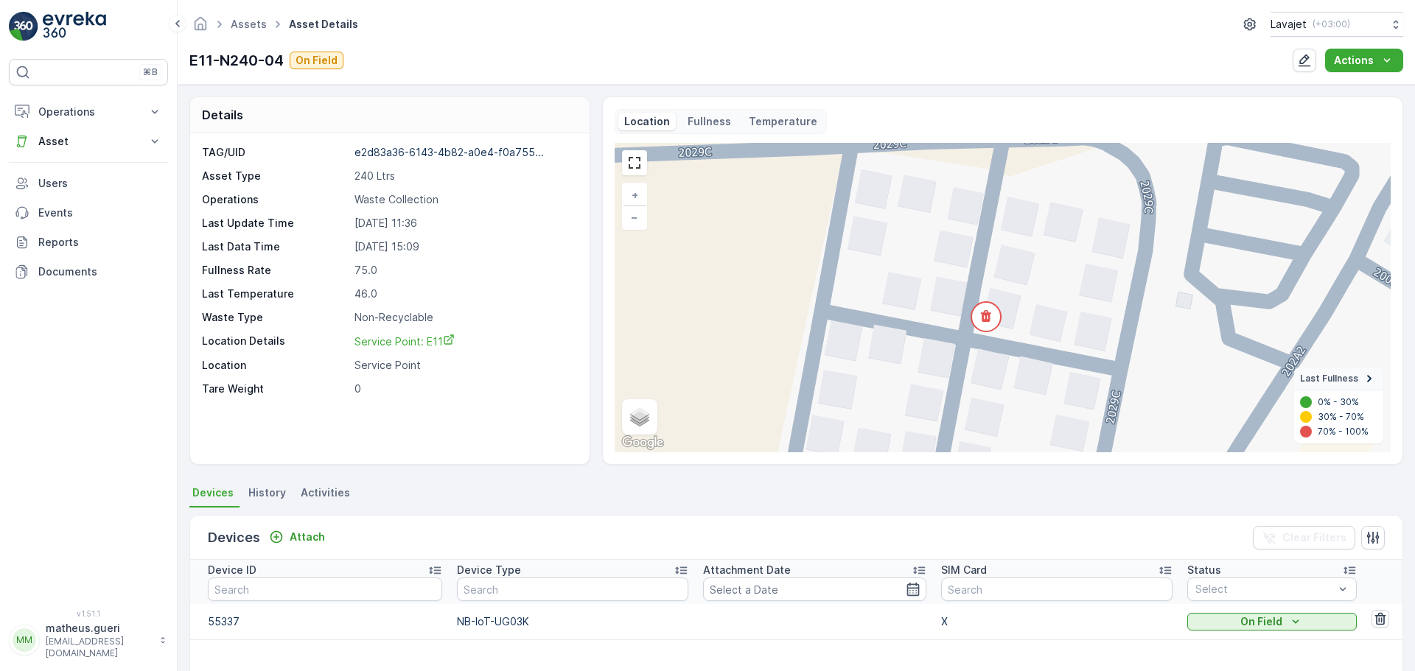
click at [703, 130] on div "Location Fullness Temperature" at bounding box center [721, 121] width 212 height 25
click at [703, 126] on p "Fullness" at bounding box center [709, 121] width 43 height 15
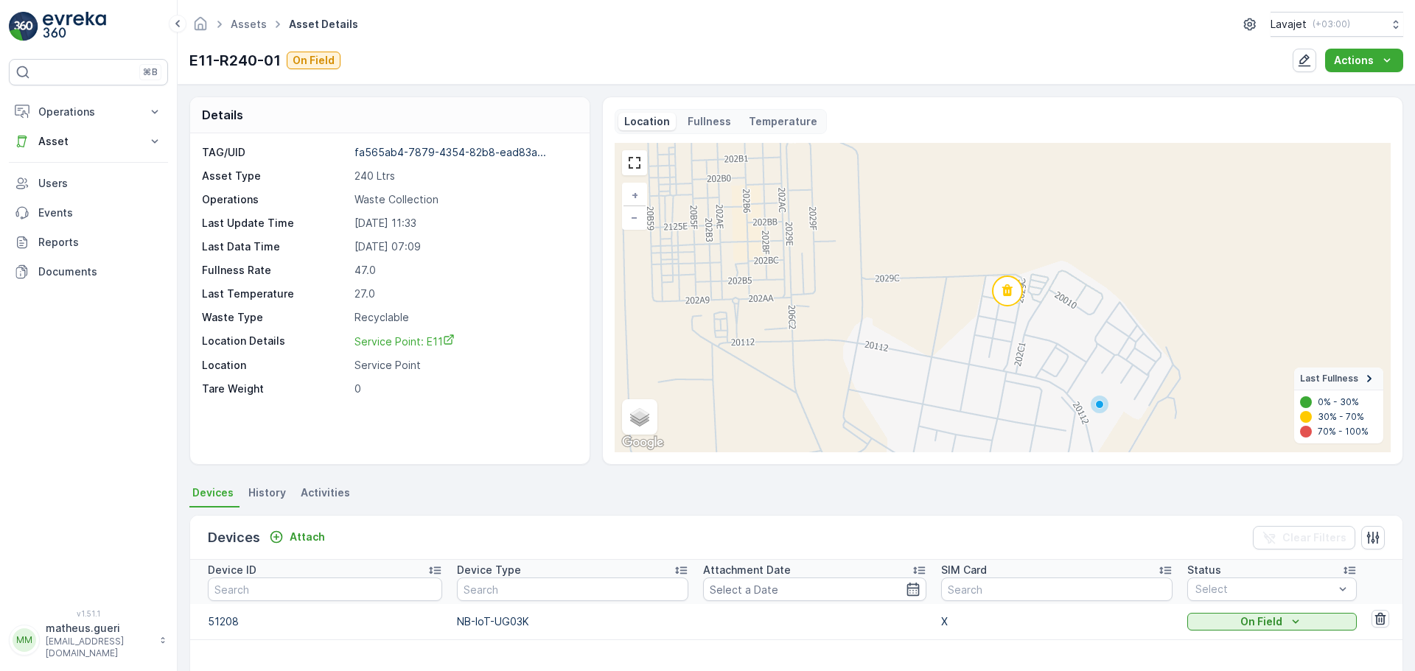
click at [688, 119] on p "Fullness" at bounding box center [709, 121] width 43 height 15
click at [713, 119] on p "Fullness" at bounding box center [709, 121] width 43 height 15
click at [710, 116] on p "Fullness" at bounding box center [709, 121] width 43 height 15
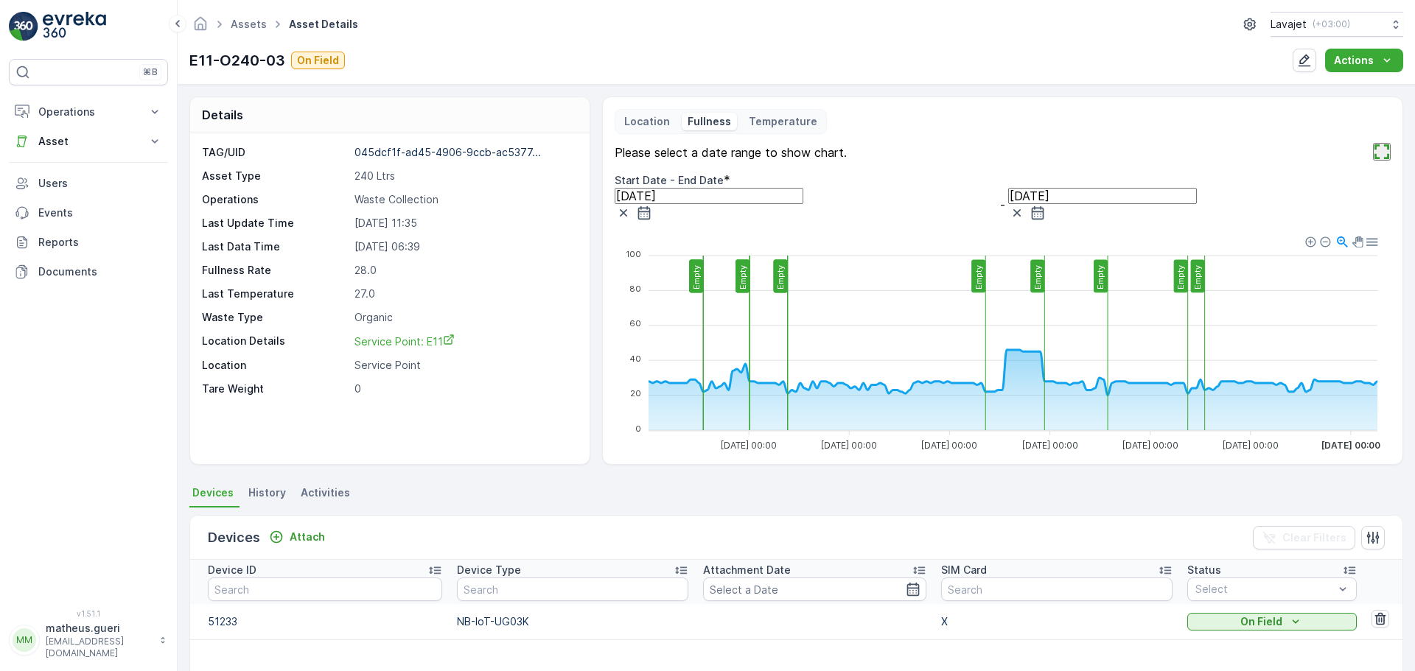
click at [638, 121] on p "Location" at bounding box center [647, 121] width 46 height 15
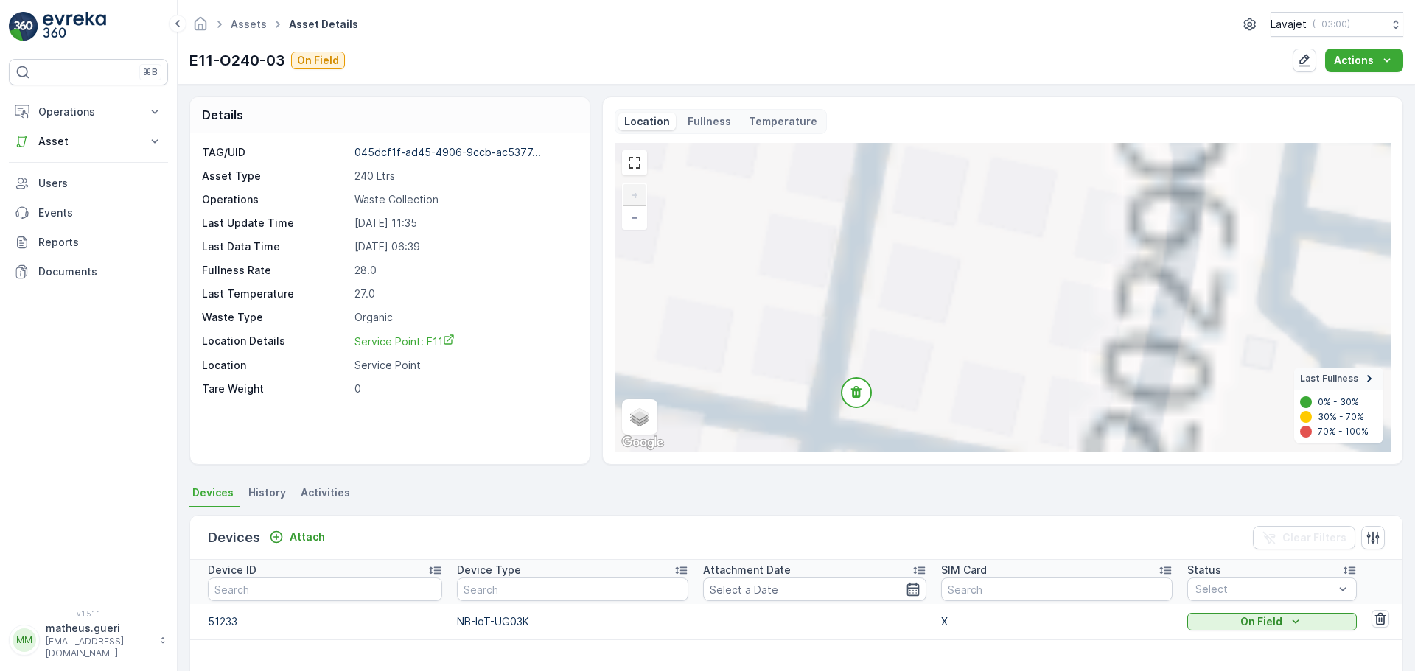
drag, startPoint x: 917, startPoint y: 196, endPoint x: 979, endPoint y: 466, distance: 276.9
click at [979, 466] on div "Details TAG/UID 045dcf1f-ad45-4906-9ccb-ac5377... Asset Type 240 Ltrs Operation…" at bounding box center [796, 378] width 1237 height 587
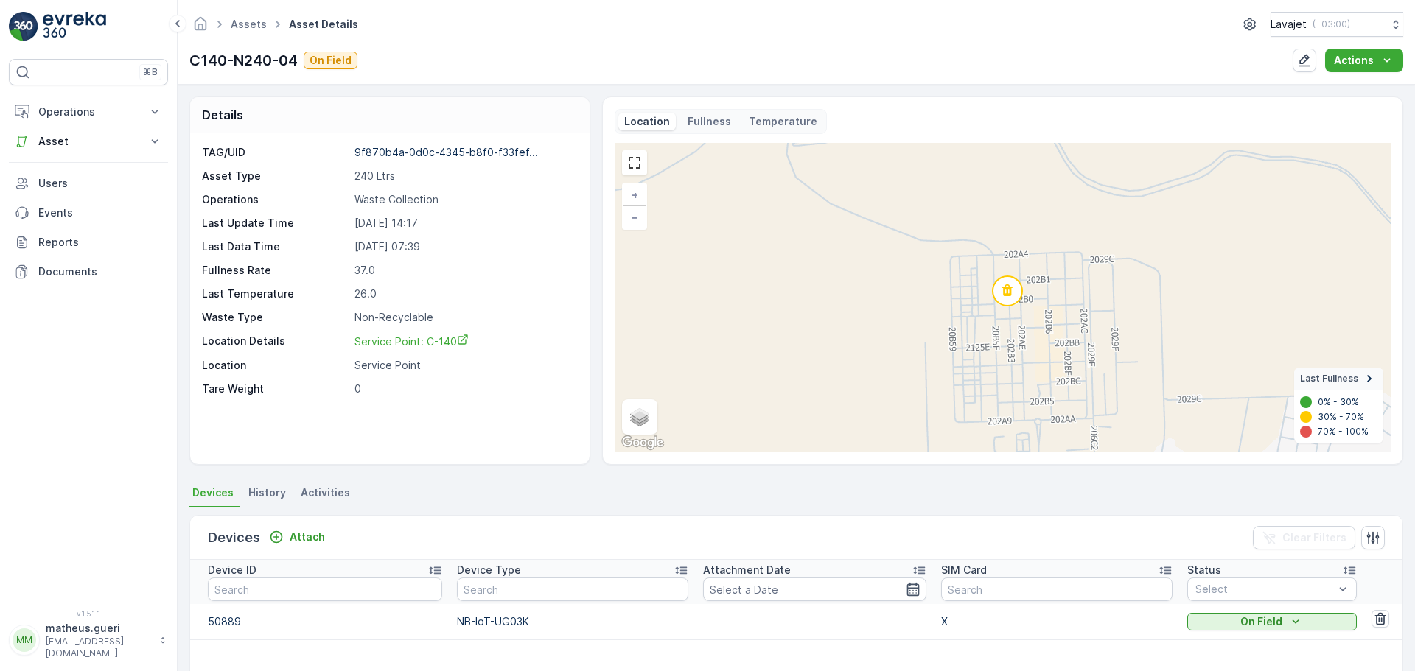
click at [716, 129] on div "Fullness" at bounding box center [709, 122] width 55 height 18
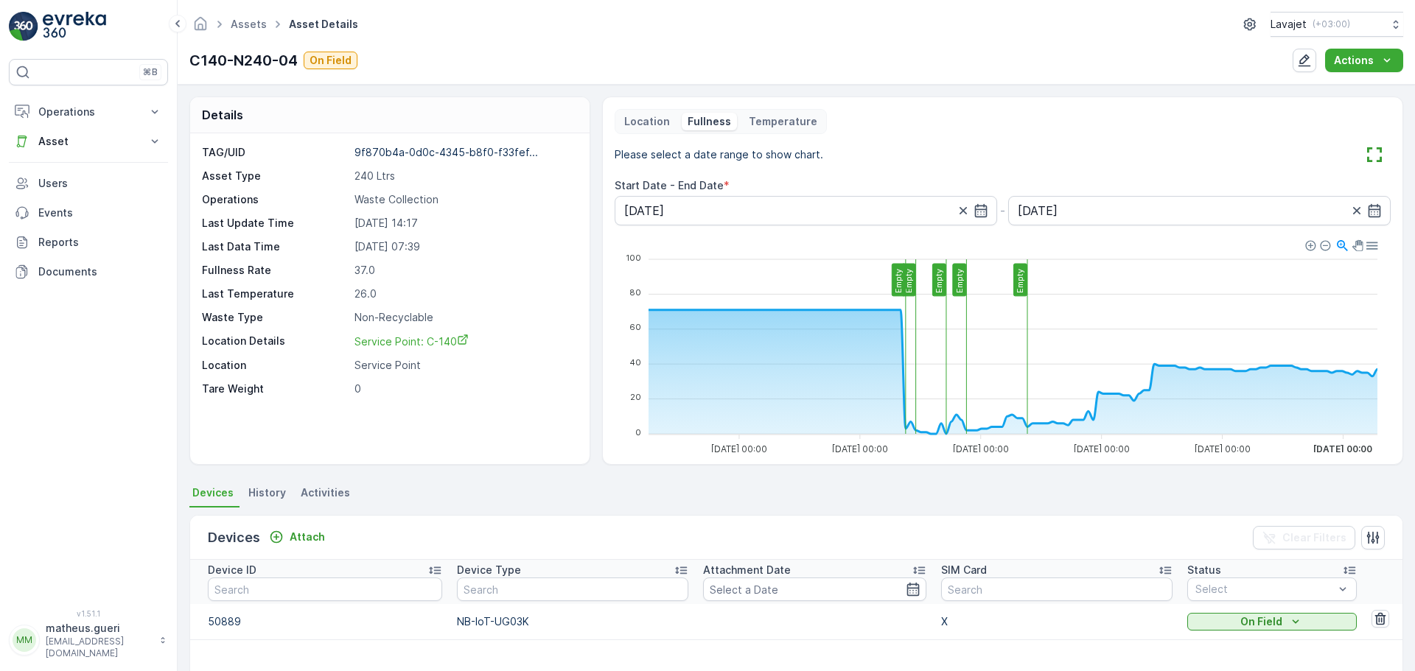
click at [648, 126] on p "Location" at bounding box center [647, 121] width 46 height 15
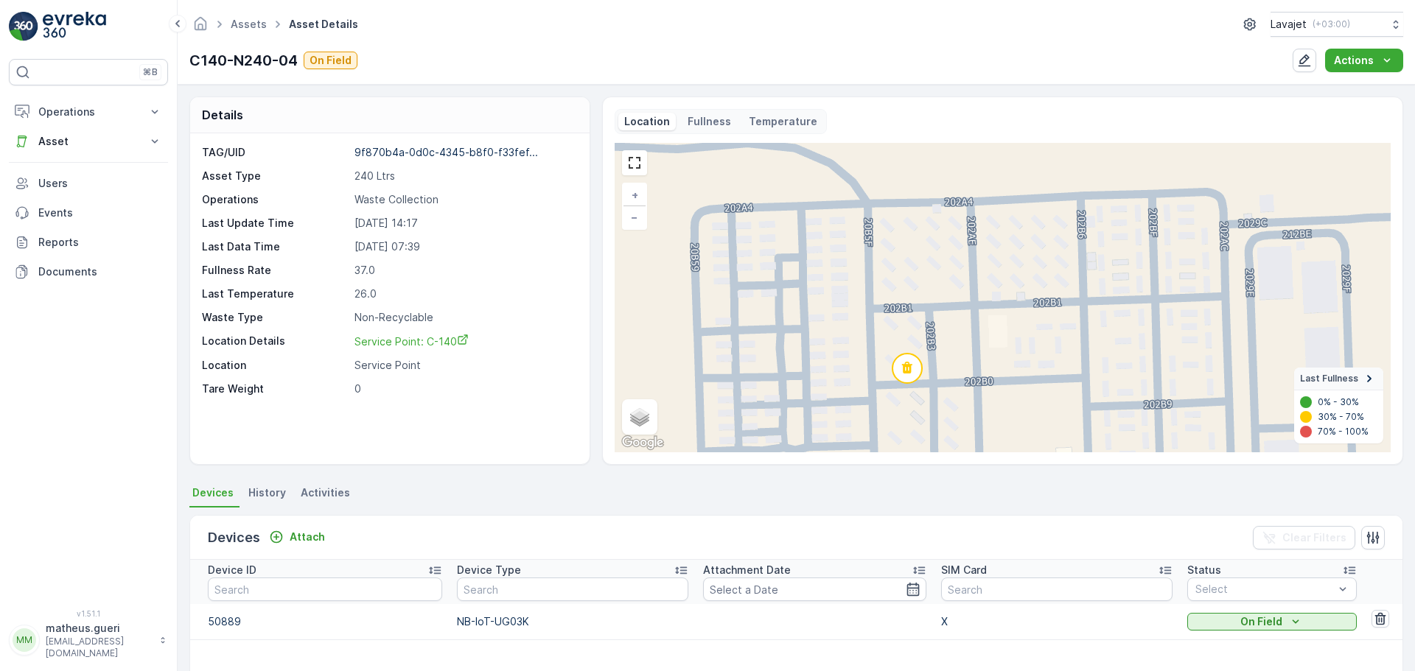
drag, startPoint x: 1015, startPoint y: 261, endPoint x: 941, endPoint y: 343, distance: 110.6
click at [941, 343] on div "+ − Satellite Roadmap Terrain Hybrid Leaflet Keyboard shortcuts Map Data Map da…" at bounding box center [1003, 298] width 776 height 310
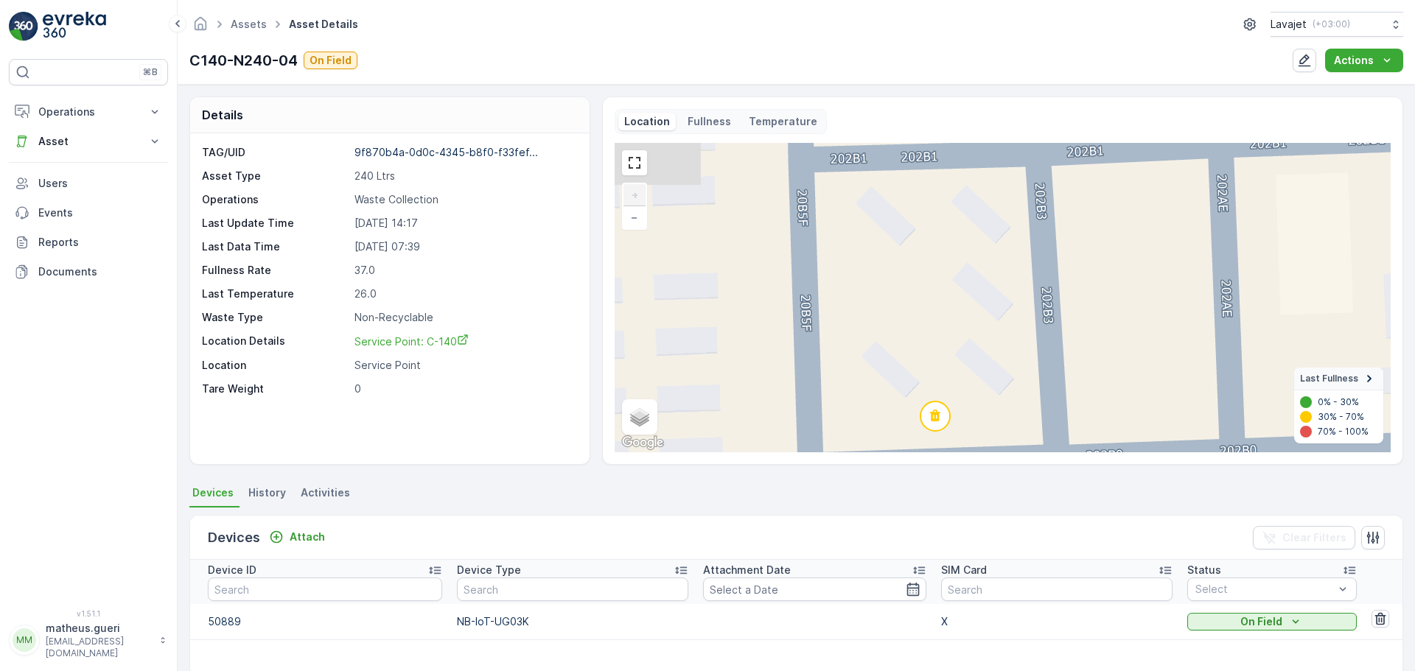
drag, startPoint x: 941, startPoint y: 343, endPoint x: 1095, endPoint y: 285, distance: 164.7
click at [1095, 285] on div "+ − Satellite Roadmap Terrain Hybrid Leaflet Keyboard shortcuts Map Data Map da…" at bounding box center [1003, 298] width 776 height 310
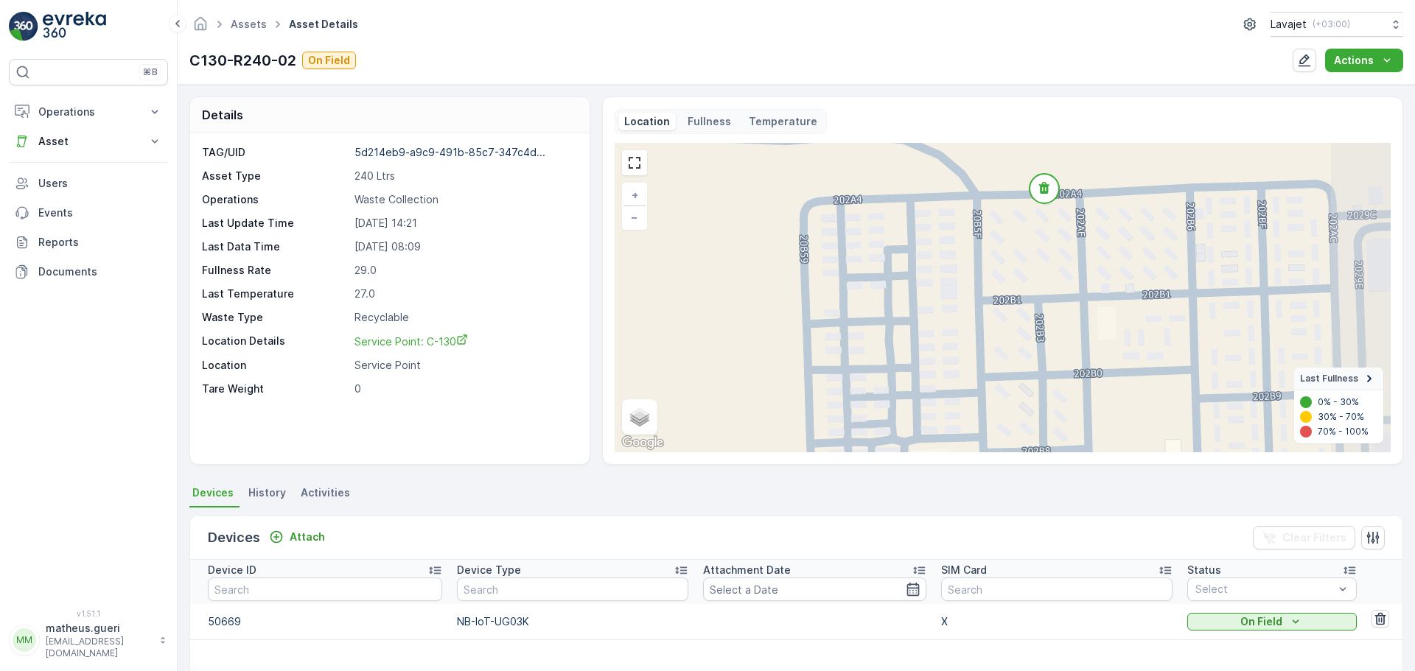
drag, startPoint x: 1050, startPoint y: 273, endPoint x: 973, endPoint y: 272, distance: 76.7
click at [973, 272] on div "+ − Satellite Roadmap Terrain Hybrid Leaflet Keyboard shortcuts Map Data Map da…" at bounding box center [1003, 298] width 776 height 310
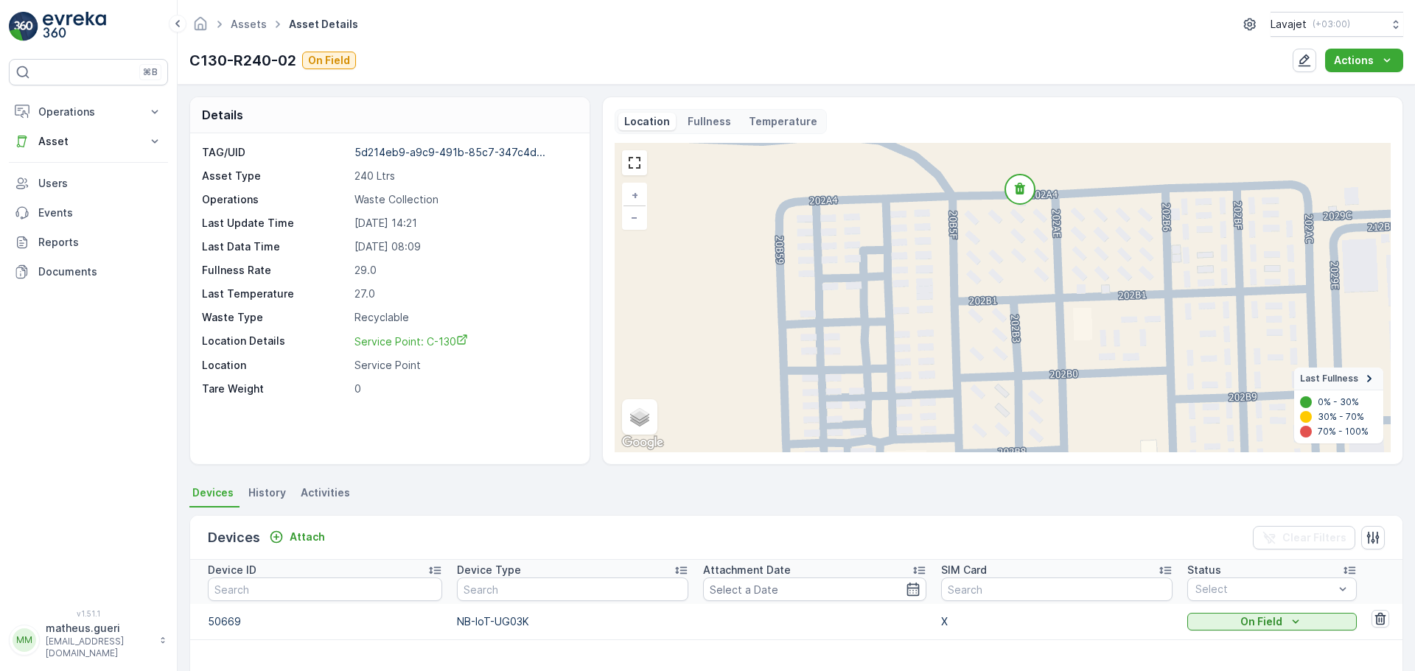
click at [703, 118] on p "Fullness" at bounding box center [709, 121] width 43 height 15
